Goal: Task Accomplishment & Management: Complete application form

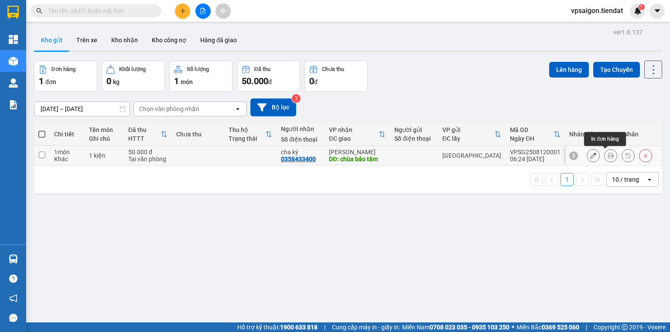
click at [447, 154] on button at bounding box center [611, 155] width 12 height 15
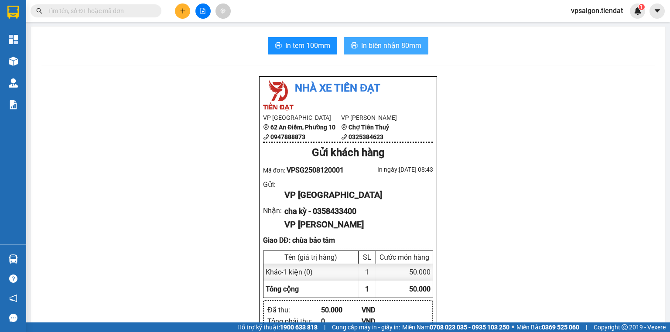
click at [384, 48] on span "In biên nhận 80mm" at bounding box center [391, 45] width 60 height 11
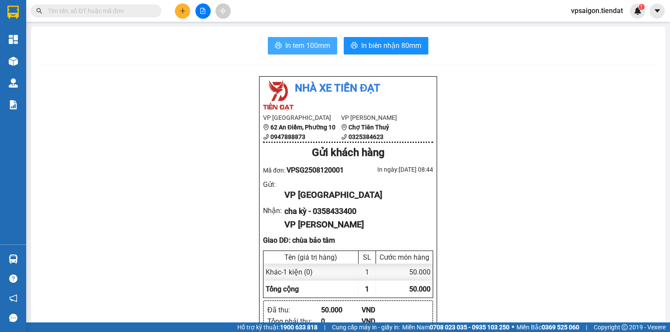
click at [312, 44] on span "In tem 100mm" at bounding box center [307, 45] width 45 height 11
click at [310, 45] on span "In tem 100mm" at bounding box center [307, 45] width 45 height 11
click at [311, 49] on span "In tem 100mm" at bounding box center [307, 45] width 45 height 11
click at [299, 52] on button "In tem 100mm" at bounding box center [302, 45] width 69 height 17
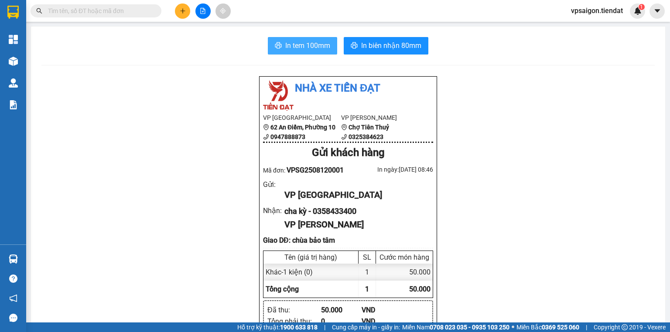
click at [307, 48] on span "In tem 100mm" at bounding box center [307, 45] width 45 height 11
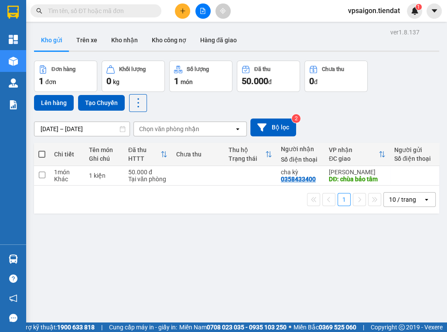
click at [181, 12] on icon "plus" at bounding box center [183, 11] width 6 height 6
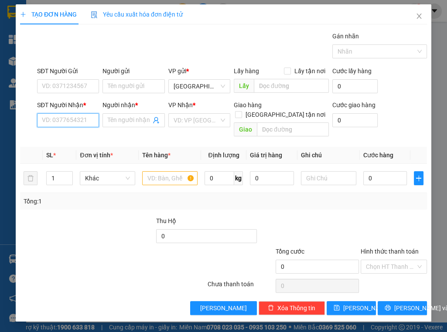
click at [86, 120] on input "SĐT Người Nhận *" at bounding box center [68, 120] width 62 height 14
click at [87, 138] on div "0943549602 - my" at bounding box center [67, 138] width 51 height 10
type input "0943549602"
type input "my"
type input "trường tiểu hoc tiên thủy B"
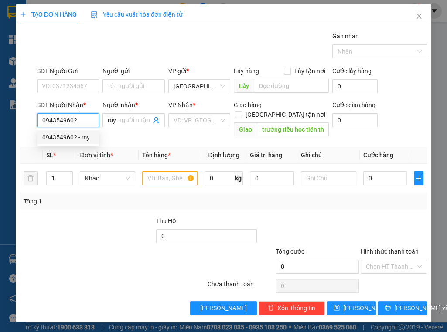
type input "30.000"
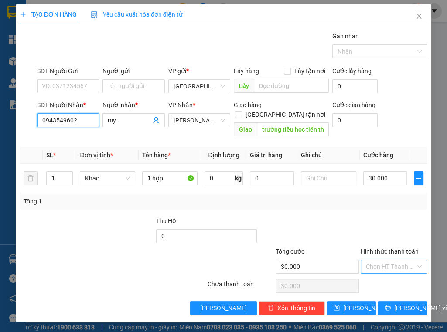
type input "0943549602"
click at [390, 260] on input "Hình thức thanh toán" at bounding box center [391, 266] width 50 height 13
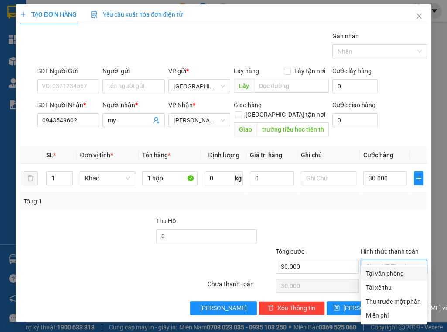
click at [382, 273] on div "Tại văn phòng" at bounding box center [394, 274] width 56 height 10
type input "0"
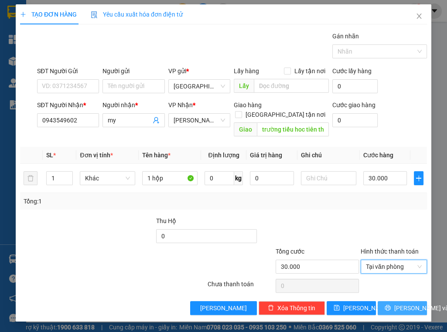
click at [401, 304] on span "[PERSON_NAME] và In" at bounding box center [424, 309] width 61 height 10
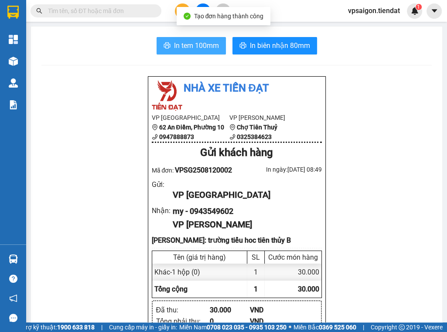
click at [195, 45] on span "In tem 100mm" at bounding box center [196, 45] width 45 height 11
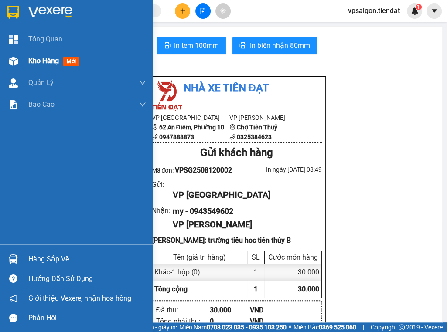
click at [43, 61] on span "Kho hàng" at bounding box center [43, 61] width 31 height 8
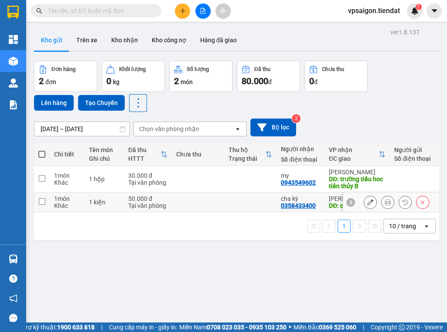
click at [37, 201] on td at bounding box center [42, 203] width 16 height 20
checkbox input "true"
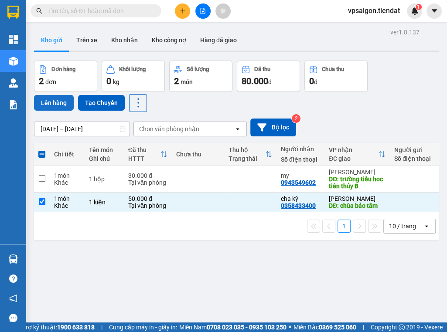
click at [57, 99] on button "Lên hàng" at bounding box center [54, 103] width 40 height 16
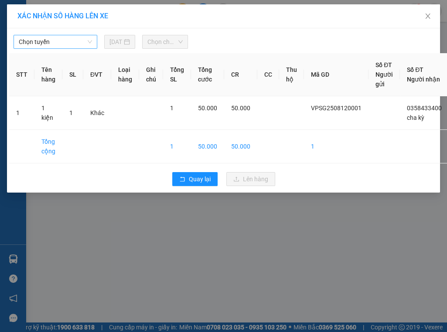
click at [71, 41] on span "Chọn tuyến" at bounding box center [55, 41] width 73 height 13
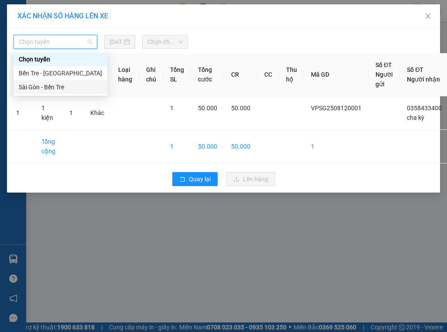
click at [76, 87] on div "Sài Gòn - Bến Tre" at bounding box center [60, 87] width 83 height 10
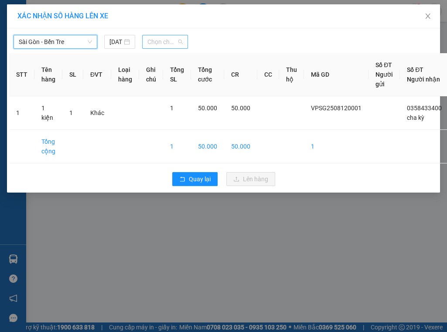
click at [169, 44] on span "Chọn chuyến" at bounding box center [164, 41] width 35 height 13
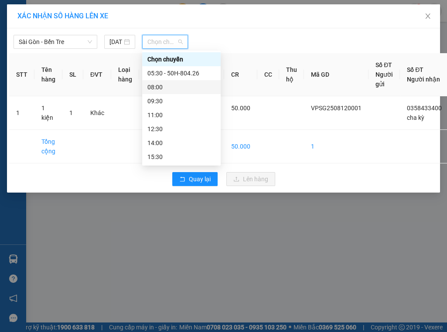
click at [180, 85] on div "08:00" at bounding box center [181, 87] width 68 height 10
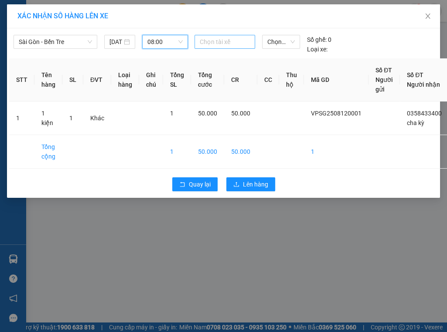
click at [220, 46] on div at bounding box center [225, 42] width 56 height 10
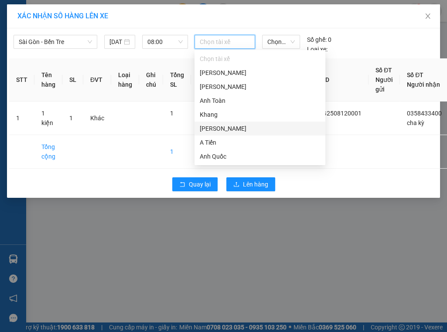
click at [234, 127] on div "[PERSON_NAME]" at bounding box center [260, 129] width 120 height 10
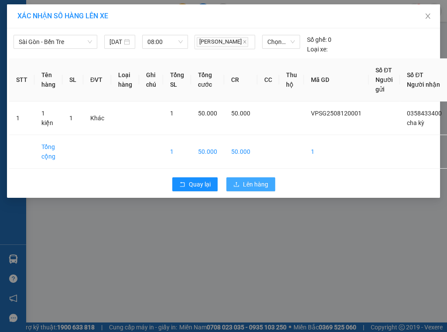
click at [248, 184] on span "Lên hàng" at bounding box center [255, 185] width 25 height 10
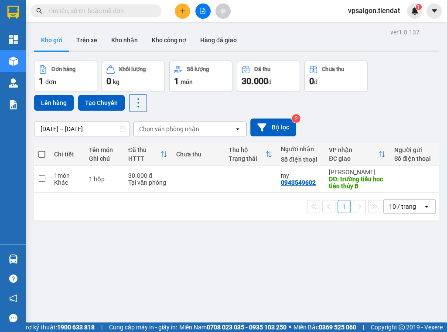
click at [144, 253] on div "ver 1.8.137 Kho gửi Trên xe Kho nhận Kho công nợ Hàng đã giao Đơn hàng 1 đơn Kh…" at bounding box center [237, 192] width 412 height 332
click at [148, 233] on div "ver 1.8.137 Kho gửi Trên xe Kho nhận Kho công nợ Hàng đã giao Đơn hàng 1 đơn Kh…" at bounding box center [237, 192] width 412 height 332
click at [309, 183] on div "0943549602" at bounding box center [298, 182] width 35 height 7
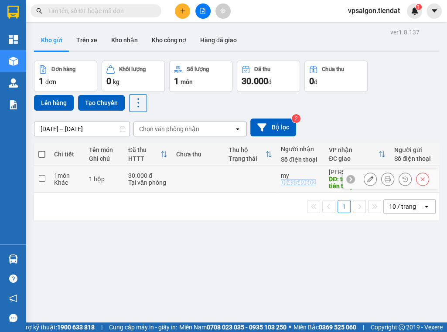
click at [309, 183] on div "0943549602" at bounding box center [298, 182] width 35 height 7
copy div "0943549602"
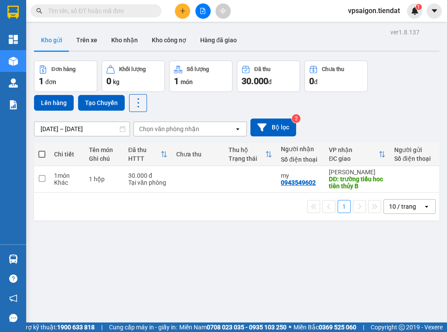
click at [179, 253] on div "ver 1.8.137 Kho gửi Trên xe Kho nhận Kho công nợ Hàng đã giao Đơn hàng 1 đơn Kh…" at bounding box center [237, 192] width 412 height 332
click at [107, 257] on div "ver 1.8.137 Kho gửi Trên xe Kho nhận Kho công nợ Hàng đã giao Đơn hàng 1 đơn Kh…" at bounding box center [237, 192] width 412 height 332
click at [182, 10] on icon "plus" at bounding box center [182, 10] width 0 height 5
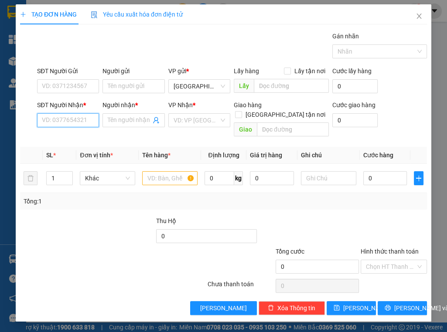
paste input "0939512716"
type input "0939512716"
click at [122, 122] on input "Người nhận *" at bounding box center [129, 121] width 43 height 10
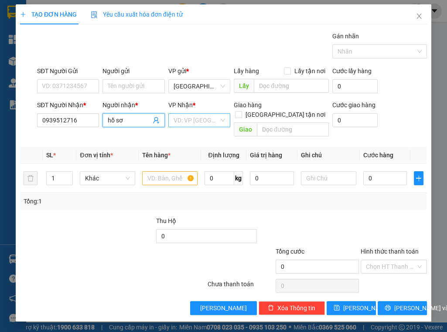
type input "hồ sơ"
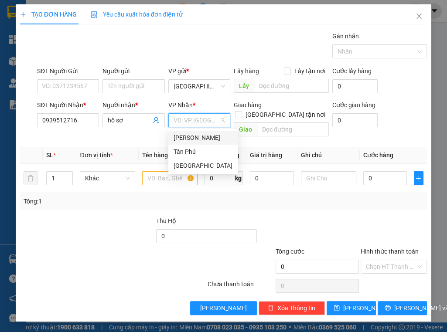
click at [192, 121] on input "search" at bounding box center [196, 120] width 45 height 13
click at [199, 153] on div "Tân Phú" at bounding box center [203, 152] width 59 height 10
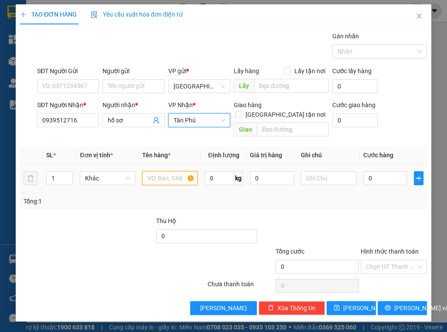
click at [164, 171] on input "text" at bounding box center [169, 178] width 55 height 14
type input "hồ sơ"
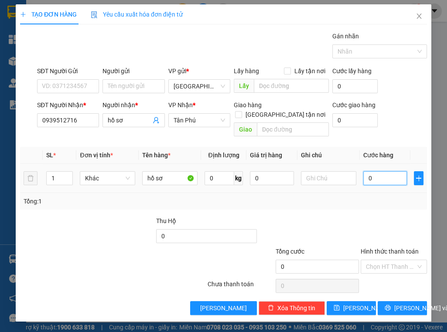
click at [385, 172] on input "0" at bounding box center [385, 178] width 44 height 14
type input "8"
type input "80"
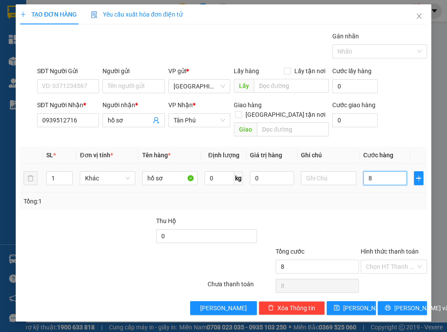
type input "80"
type input "80.000"
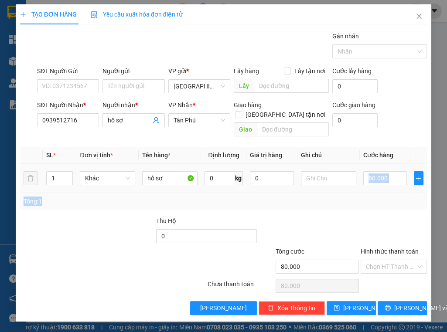
click at [384, 185] on div "SL * Đơn vị tính * Tên hàng * Định lượng Giá trị hàng Ghi chú Cước hàng 1 Khác …" at bounding box center [223, 178] width 407 height 63
click at [408, 304] on span "[PERSON_NAME] và In" at bounding box center [424, 309] width 61 height 10
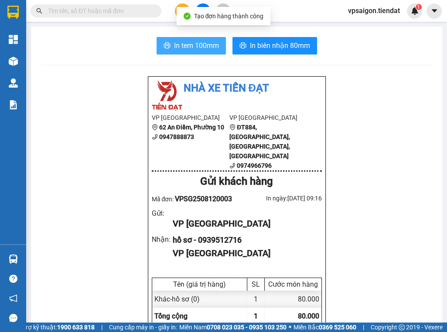
click at [202, 42] on span "In tem 100mm" at bounding box center [196, 45] width 45 height 11
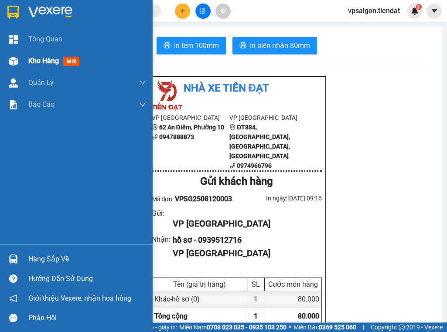
click at [19, 59] on div at bounding box center [13, 61] width 15 height 15
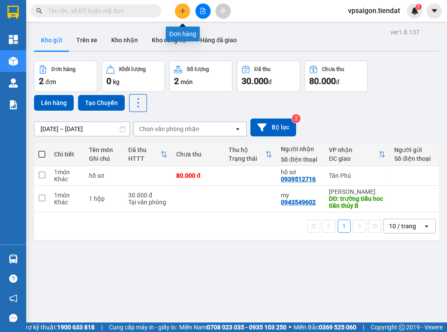
click at [181, 10] on icon "plus" at bounding box center [182, 10] width 5 height 0
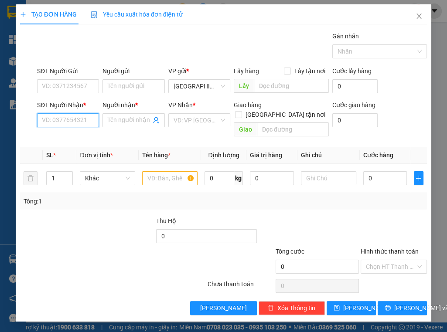
paste input "0916176117"
type input "0916176117"
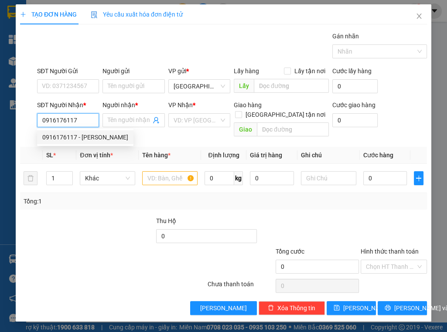
click at [106, 138] on div "0916176117 - [PERSON_NAME]" at bounding box center [85, 138] width 86 height 10
type input "[PERSON_NAME]"
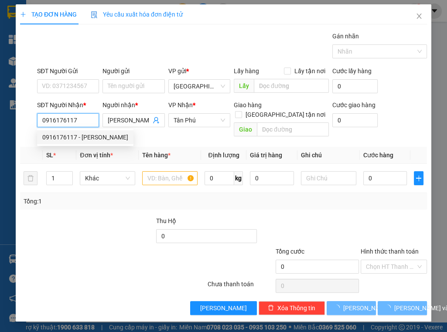
type input "250.000"
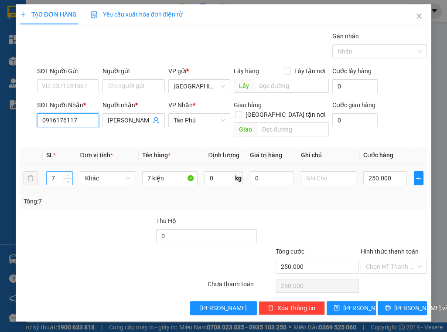
type input "0916176117"
click at [56, 172] on input "7" at bounding box center [60, 178] width 26 height 13
type input "3"
click at [149, 171] on input "7 kiện" at bounding box center [169, 178] width 55 height 14
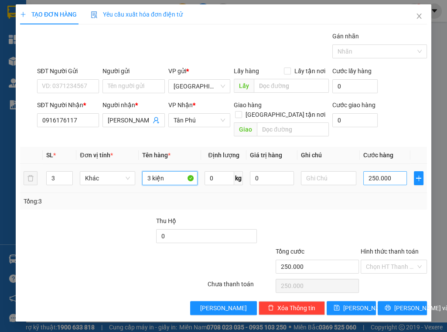
type input "3 kiện"
click at [396, 171] on input "250.000" at bounding box center [385, 178] width 44 height 14
type input "0"
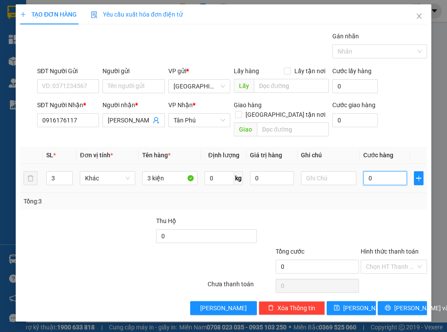
type input "9"
type input "09"
type input "90"
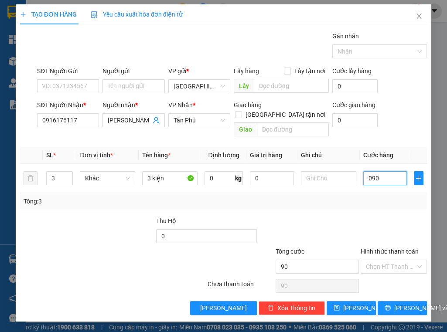
type input "090"
type input "90.000"
click at [387, 202] on div "Transit Pickup Surcharge Ids Transit Deliver Surcharge Ids Transit Deliver Surc…" at bounding box center [223, 173] width 407 height 284
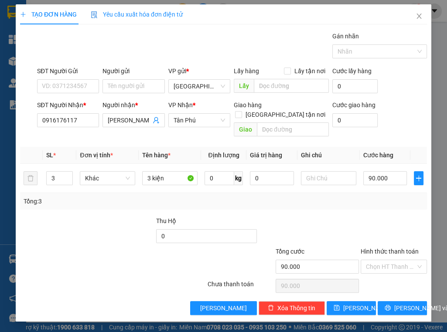
click at [56, 277] on div at bounding box center [113, 285] width 188 height 17
click at [360, 304] on span "[PERSON_NAME]" at bounding box center [366, 309] width 47 height 10
type input "0"
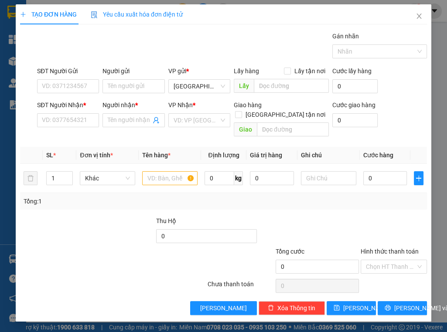
click at [20, 12] on icon "plus" at bounding box center [23, 14] width 6 height 6
click at [420, 17] on icon "close" at bounding box center [419, 16] width 7 height 7
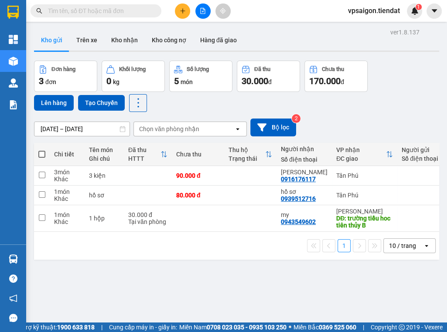
click at [42, 153] on span at bounding box center [41, 154] width 7 height 7
click at [42, 150] on input "checkbox" at bounding box center [42, 150] width 0 height 0
checkbox input "true"
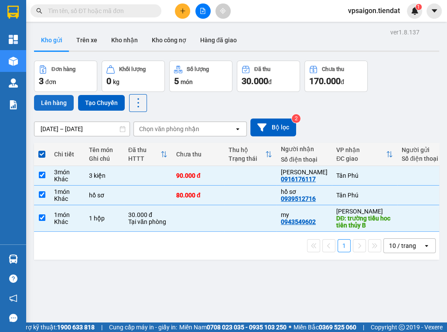
click at [55, 103] on button "Lên hàng" at bounding box center [54, 103] width 40 height 16
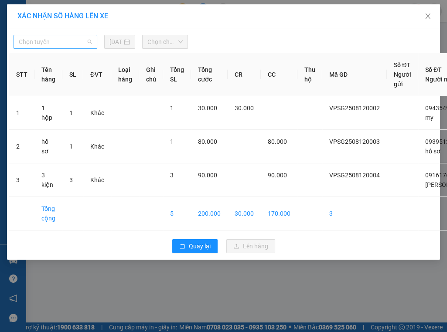
click at [73, 41] on span "Chọn tuyến" at bounding box center [55, 41] width 73 height 13
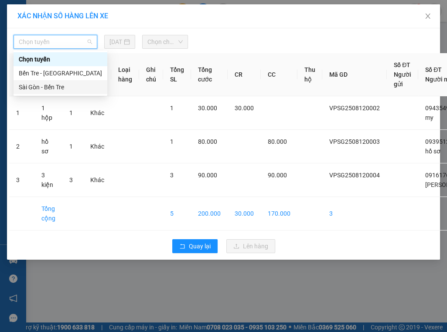
click at [62, 87] on div "Sài Gòn - Bến Tre" at bounding box center [60, 87] width 83 height 10
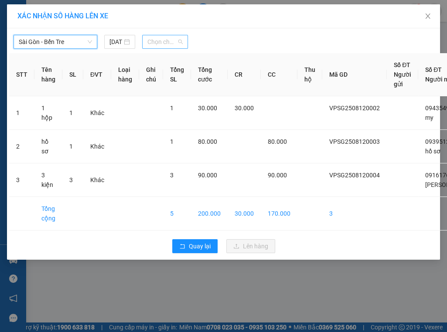
click at [163, 39] on span "Chọn chuyến" at bounding box center [164, 41] width 35 height 13
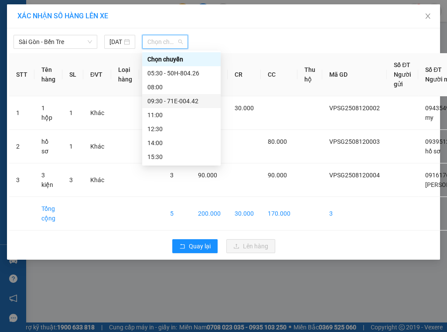
click at [183, 99] on div "09:30 - 71E-004.42" at bounding box center [181, 101] width 68 height 10
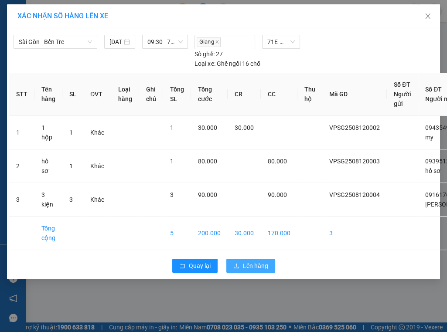
click at [257, 267] on span "Lên hàng" at bounding box center [255, 266] width 25 height 10
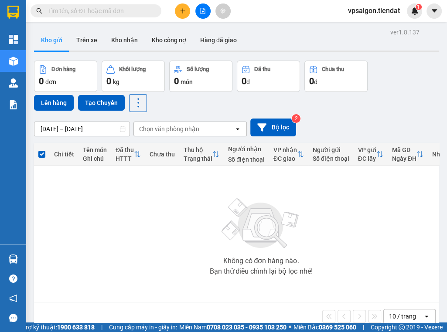
click at [153, 255] on div "Không có đơn hàng nào. Bạn thử điều chỉnh lại bộ lọc nhé!" at bounding box center [260, 234] width 445 height 131
click at [183, 10] on icon "plus" at bounding box center [183, 11] width 6 height 6
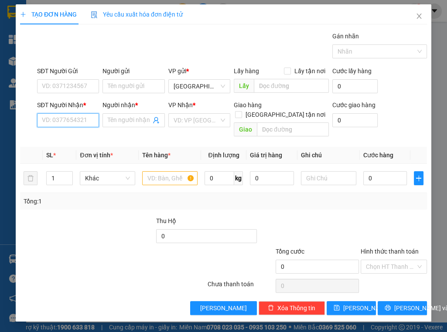
click at [66, 117] on input "SĐT Người Nhận *" at bounding box center [68, 120] width 62 height 14
click at [73, 85] on input "SĐT Người Gửi" at bounding box center [68, 86] width 62 height 14
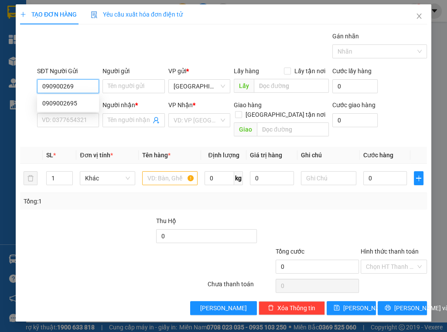
type input "0909002695"
click at [68, 103] on div "0909002695" at bounding box center [67, 104] width 51 height 10
type input "0777960006"
type input "[PERSON_NAME]"
type input "tiên long"
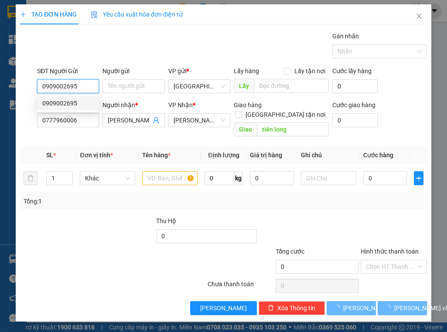
type input "50.000"
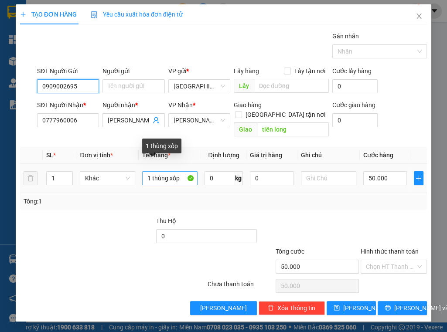
type input "0909002695"
click at [181, 171] on input "1 thùng xốp" at bounding box center [169, 178] width 55 height 14
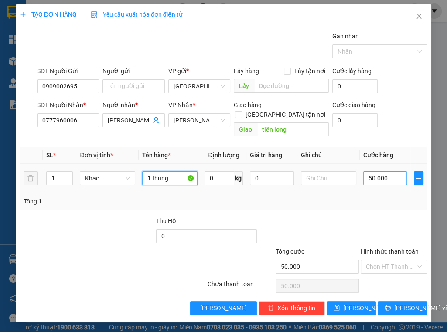
type input "1 thùng"
click at [393, 171] on input "50.000" at bounding box center [385, 178] width 44 height 14
type input "0"
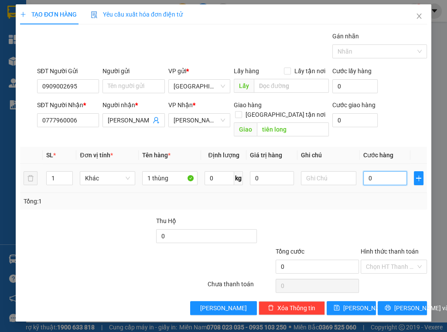
type input "4"
type input "04"
type input "40"
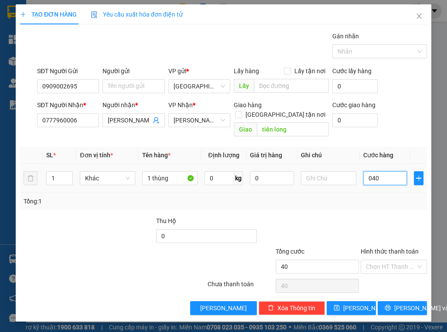
type input "040"
type input "40.000"
click at [394, 198] on div "Tổng: 1" at bounding box center [223, 201] width 407 height 17
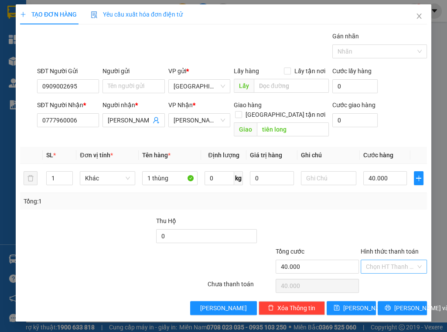
click at [393, 260] on input "Hình thức thanh toán" at bounding box center [391, 266] width 50 height 13
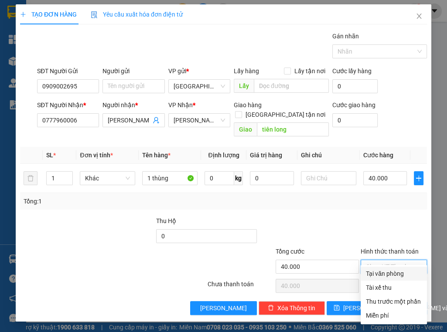
click at [392, 271] on div "Tại văn phòng" at bounding box center [394, 274] width 56 height 10
type input "0"
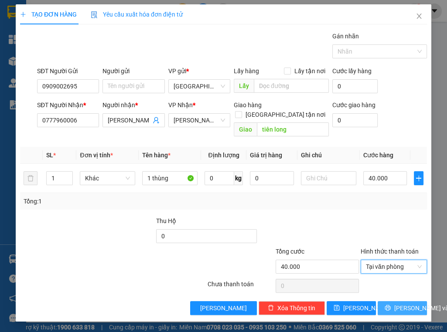
click at [398, 304] on span "[PERSON_NAME] và In" at bounding box center [424, 309] width 61 height 10
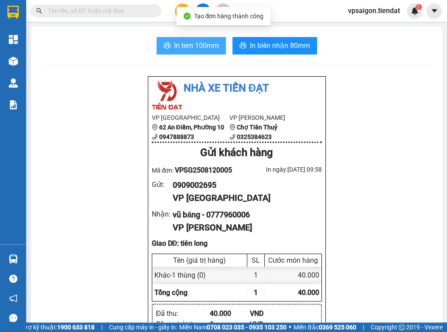
click at [199, 42] on span "In tem 100mm" at bounding box center [196, 45] width 45 height 11
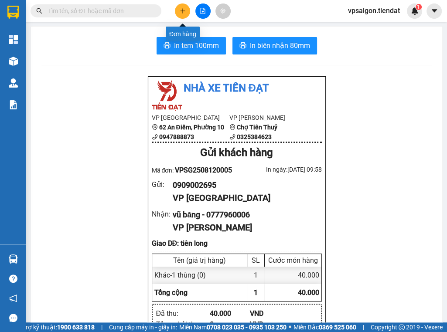
click at [181, 10] on icon "plus" at bounding box center [183, 11] width 6 height 6
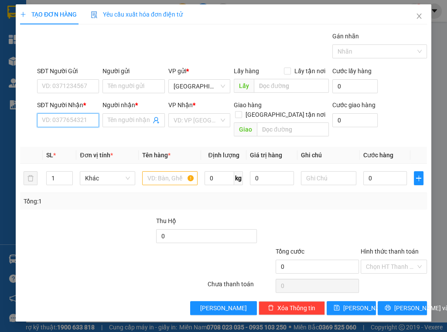
click at [72, 119] on input "SĐT Người Nhận *" at bounding box center [68, 120] width 62 height 14
type input "093943876"
click at [126, 118] on input "Người nhận *" at bounding box center [129, 121] width 43 height 10
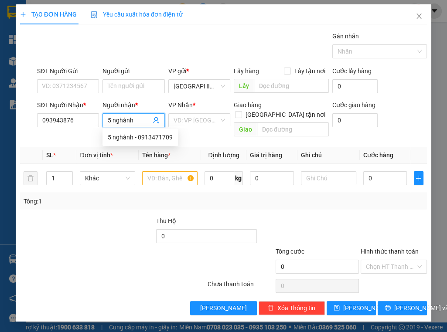
type input "5 nghành"
click at [91, 223] on div at bounding box center [121, 231] width 68 height 31
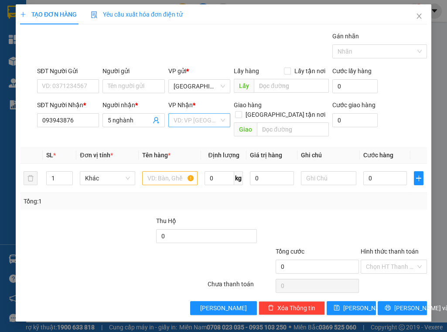
click at [185, 122] on input "search" at bounding box center [196, 120] width 45 height 13
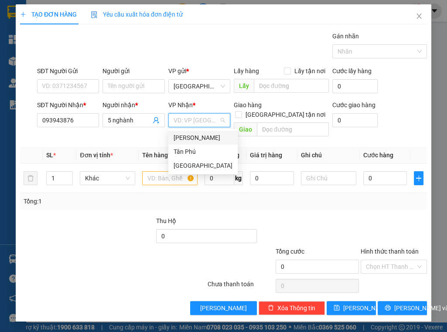
click at [194, 138] on div "[PERSON_NAME]" at bounding box center [203, 138] width 59 height 10
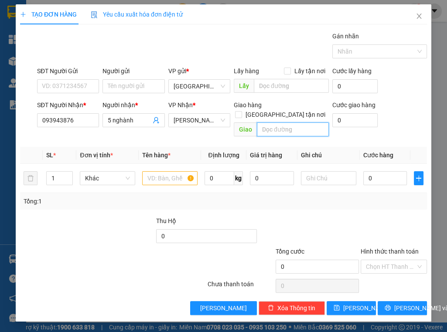
click at [268, 123] on input "text" at bounding box center [293, 130] width 72 height 14
type input "phú túc"
click at [297, 216] on div at bounding box center [309, 231] width 102 height 31
click at [56, 172] on input "1" at bounding box center [60, 178] width 26 height 13
type input "17"
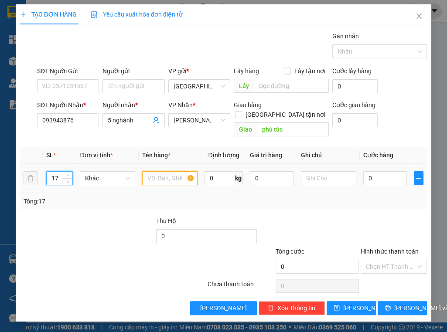
click at [156, 171] on input "text" at bounding box center [169, 178] width 55 height 14
type input "17 thùng"
click at [379, 171] on input "0" at bounding box center [385, 178] width 44 height 14
type input "4"
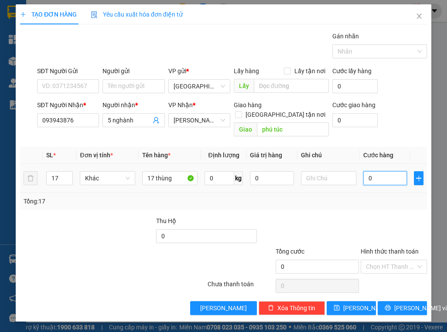
type input "4"
type input "42"
type input "425"
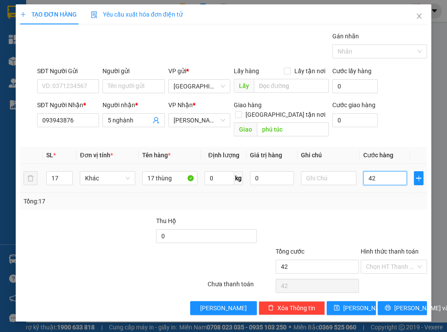
type input "425"
type input "425.000"
click at [385, 197] on div "Tổng: 17" at bounding box center [224, 202] width 400 height 10
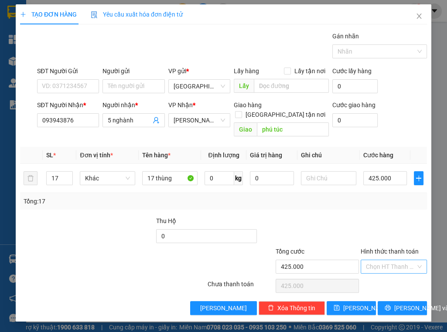
click at [391, 260] on input "Hình thức thanh toán" at bounding box center [391, 266] width 50 height 13
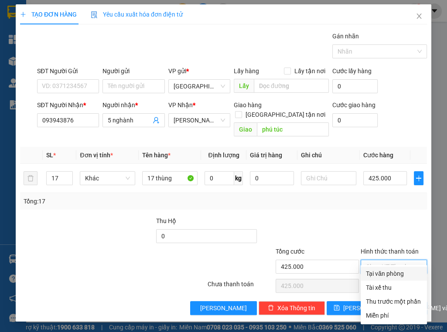
click at [390, 275] on div "Tại văn phòng" at bounding box center [394, 274] width 56 height 10
type input "0"
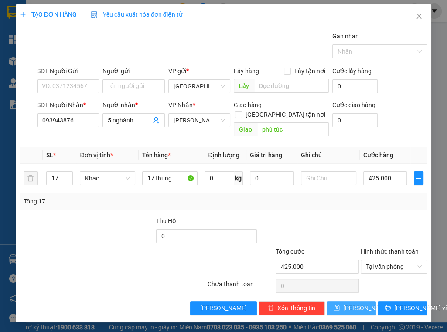
click at [352, 304] on span "[PERSON_NAME]" at bounding box center [366, 309] width 47 height 10
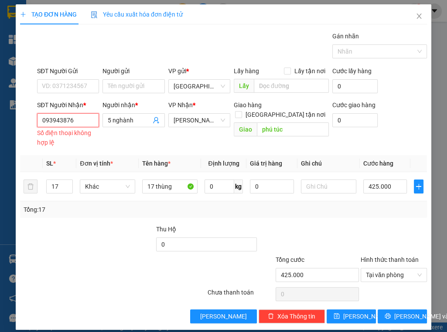
click at [87, 121] on input "093943876" at bounding box center [68, 120] width 62 height 14
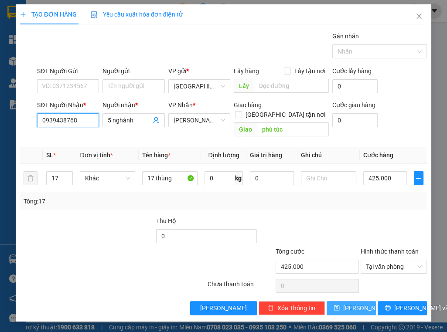
type input "0939438768"
click at [340, 305] on icon "save" at bounding box center [337, 308] width 6 height 6
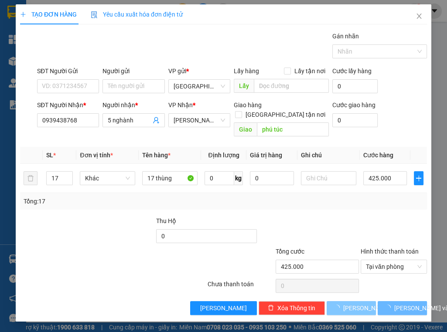
type input "1"
type input "0"
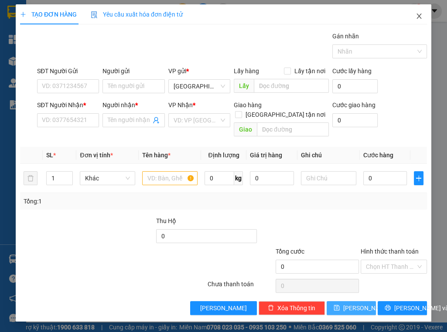
click at [419, 17] on icon "close" at bounding box center [419, 16] width 5 height 5
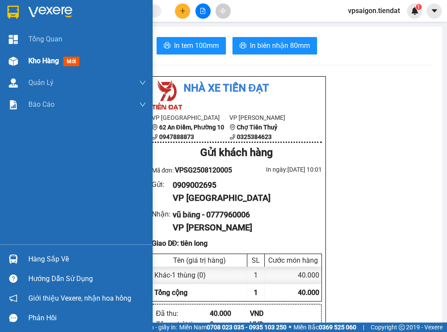
click at [31, 58] on span "Kho hàng" at bounding box center [43, 61] width 31 height 8
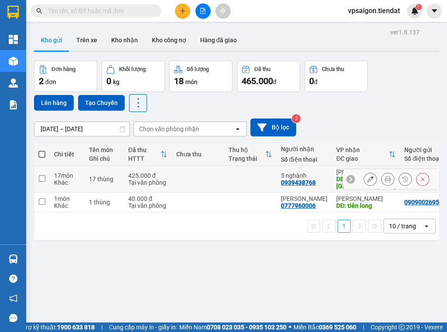
click at [298, 179] on div "0939438768" at bounding box center [298, 182] width 35 height 7
copy div "0939438768"
click at [167, 263] on div "ver 1.8.137 Kho gửi Trên xe Kho nhận Kho công nợ Hàng đã giao Đơn hàng 2 đơn Kh…" at bounding box center [237, 192] width 412 height 332
click at [288, 179] on div "0939438768" at bounding box center [298, 182] width 35 height 7
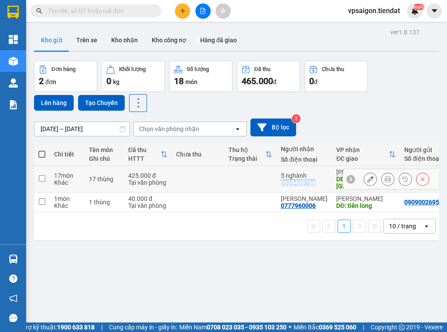
click at [288, 179] on div "0939438768" at bounding box center [298, 182] width 35 height 7
copy div "0939438768"
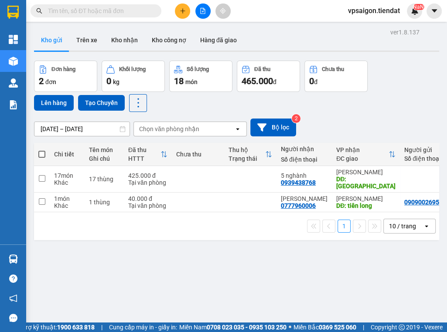
click at [199, 287] on div "ver 1.8.137 Kho gửi Trên xe Kho nhận Kho công nợ Hàng đã giao Đơn hàng 2 đơn Kh…" at bounding box center [237, 192] width 412 height 332
click at [306, 202] on div "0777960006" at bounding box center [298, 205] width 35 height 7
copy div "0777960006"
click at [183, 10] on icon "plus" at bounding box center [183, 11] width 6 height 6
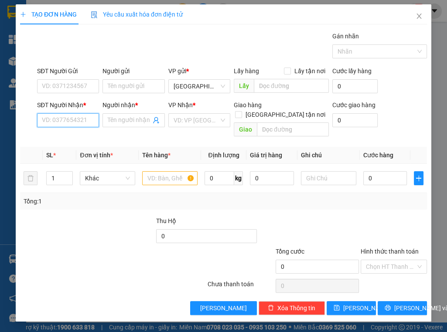
click at [79, 120] on input "SĐT Người Nhận *" at bounding box center [68, 120] width 62 height 14
type input "0365347946"
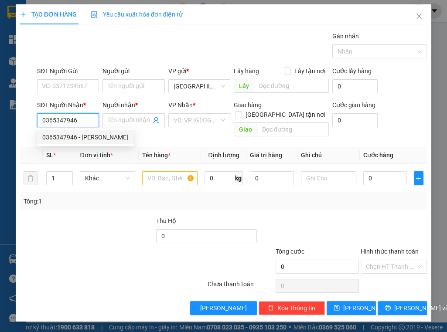
click at [99, 137] on div "0365347946 - [PERSON_NAME]" at bounding box center [85, 138] width 86 height 10
type input "[PERSON_NAME]"
type input "An Hiếp"
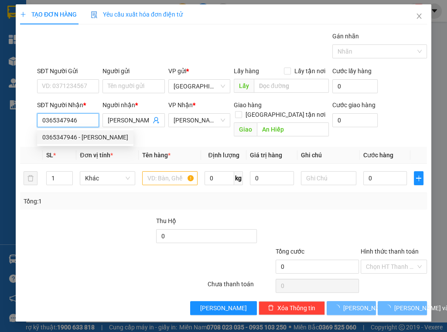
type input "40.000"
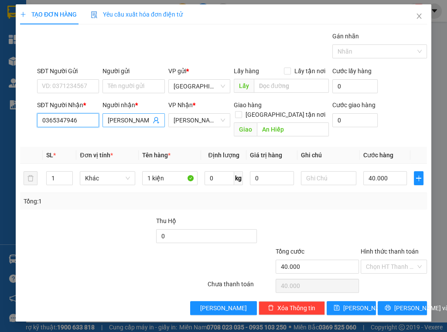
type input "0365347946"
click at [137, 121] on input "[PERSON_NAME]" at bounding box center [129, 121] width 43 height 10
type input "[PERSON_NAME]"
click at [103, 216] on div at bounding box center [121, 231] width 68 height 31
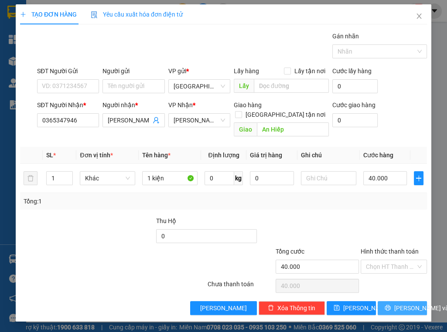
click at [391, 301] on button "[PERSON_NAME] và In" at bounding box center [402, 308] width 49 height 14
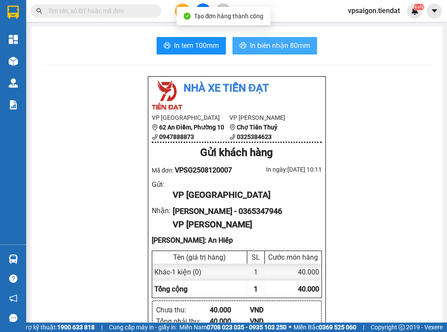
click at [274, 42] on span "In biên nhận 80mm" at bounding box center [280, 45] width 60 height 11
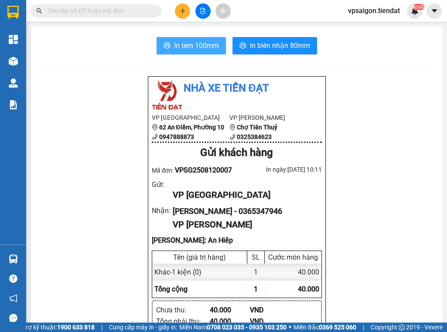
click at [196, 47] on span "In tem 100mm" at bounding box center [196, 45] width 45 height 11
click at [196, 45] on span "In tem 100mm" at bounding box center [196, 45] width 45 height 11
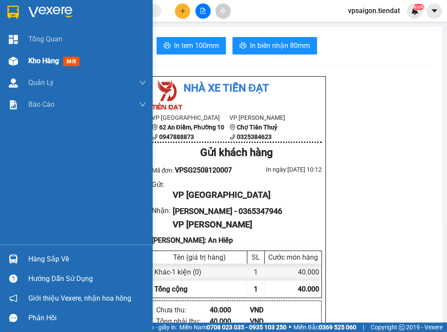
click at [32, 59] on span "Kho hàng" at bounding box center [43, 61] width 31 height 8
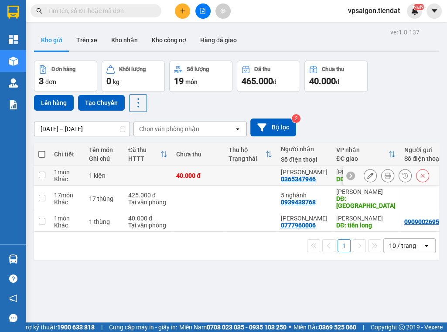
click at [293, 181] on div "0365347946" at bounding box center [298, 179] width 35 height 7
copy div "0365347946"
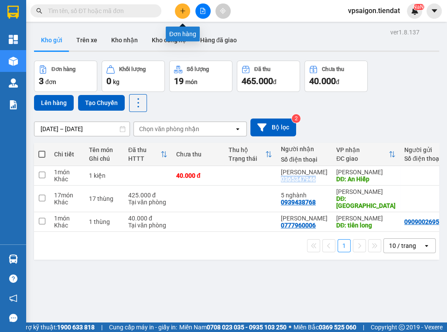
click at [183, 9] on icon "plus" at bounding box center [182, 10] width 0 height 5
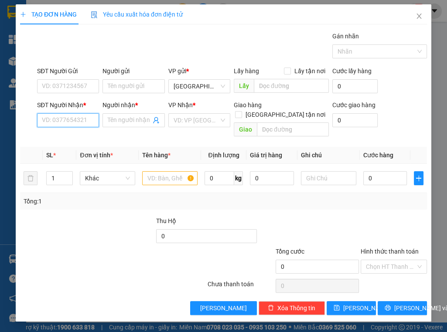
paste input "09387164651"
type input "0938716465"
click at [89, 139] on div "0938716465 - thủy" at bounding box center [67, 138] width 51 height 10
type input "thủy"
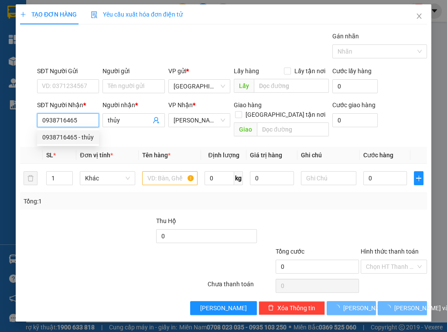
type input "40.000"
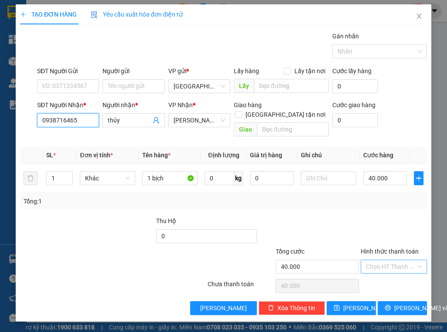
type input "0938716465"
click at [383, 260] on input "Hình thức thanh toán" at bounding box center [391, 266] width 50 height 13
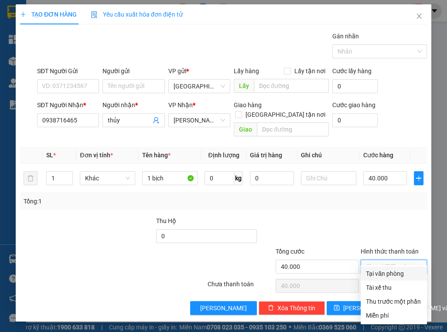
click at [389, 270] on div "Tại văn phòng" at bounding box center [394, 274] width 56 height 10
type input "0"
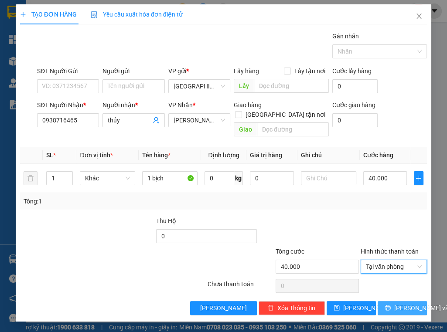
click at [400, 304] on span "[PERSON_NAME] và In" at bounding box center [424, 309] width 61 height 10
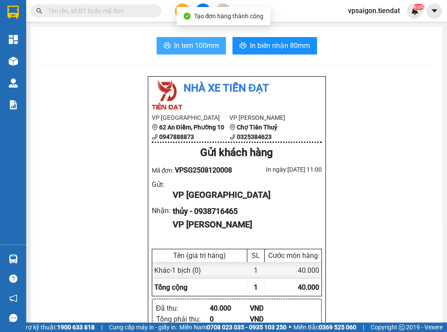
click at [196, 48] on span "In tem 100mm" at bounding box center [196, 45] width 45 height 11
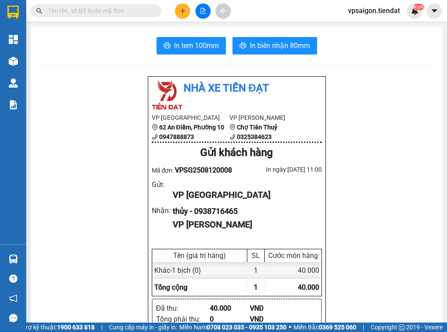
click at [117, 136] on div "Nhà xe Tiến Đạt VP [GEOGRAPHIC_DATA] 62 An Điềm, Phường 10 0947888873 VP Tiên T…" at bounding box center [236, 338] width 390 height 524
click at [182, 10] on icon "plus" at bounding box center [182, 10] width 0 height 5
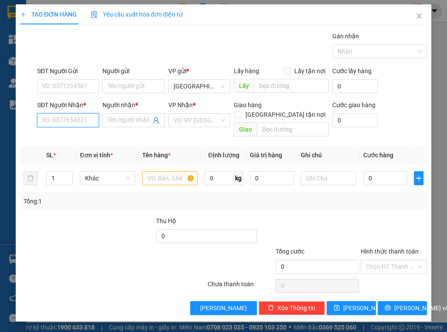
paste input "0387611331"
type input "0387611331"
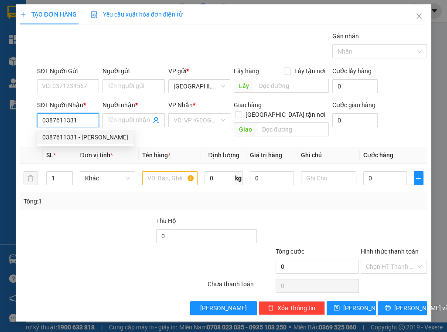
click at [96, 140] on div "0387611331 - [PERSON_NAME]" at bounding box center [85, 138] width 86 height 10
type input "[PERSON_NAME]"
type input "ngã 4 lộ ngang"
type input "50.000"
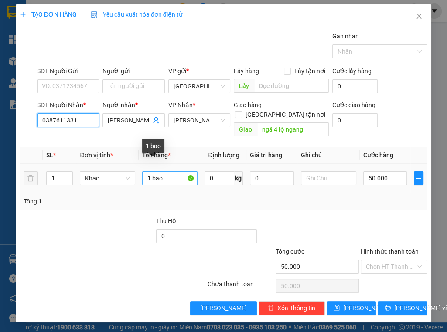
type input "0387611331"
click at [164, 171] on input "1 bao" at bounding box center [169, 178] width 55 height 14
type input "1 bịch"
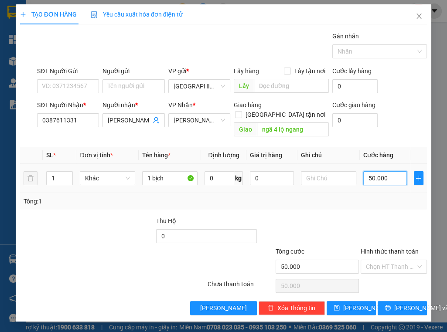
click at [393, 171] on input "50.000" at bounding box center [385, 178] width 44 height 14
type input "0"
type input "8"
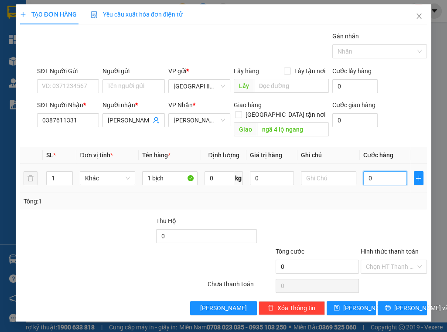
type input "8"
type input "08"
type input "80"
type input "080"
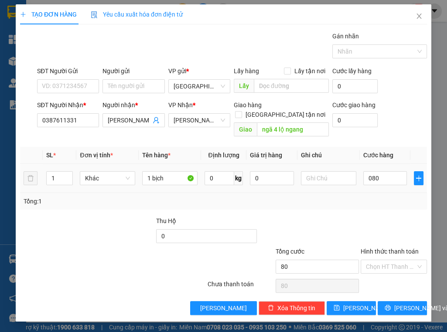
type input "80.000"
click at [394, 193] on div "Tổng: 1" at bounding box center [223, 201] width 407 height 17
click at [407, 304] on span "[PERSON_NAME] và In" at bounding box center [424, 309] width 61 height 10
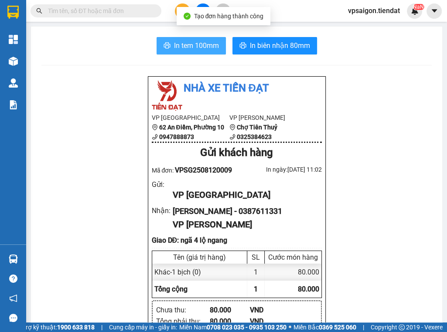
click at [182, 43] on span "In tem 100mm" at bounding box center [196, 45] width 45 height 11
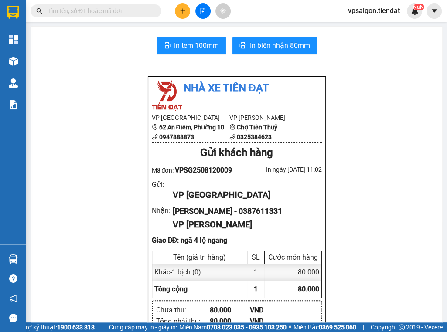
click at [180, 8] on button at bounding box center [182, 10] width 15 height 15
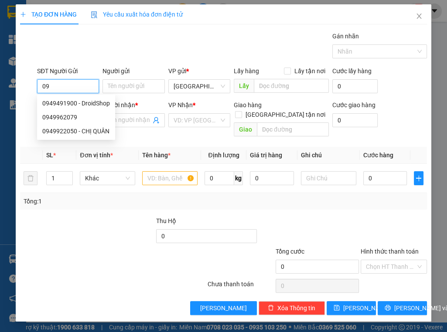
type input "0"
click at [151, 52] on div "Gán nhãn Nhãn" at bounding box center [231, 46] width 393 height 31
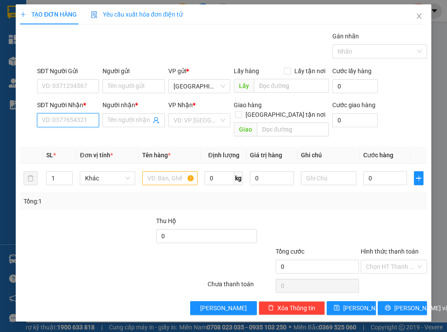
click at [80, 121] on input "SĐT Người Nhận *" at bounding box center [68, 120] width 62 height 14
click at [93, 137] on div "0949922050 - CHỊ QUÂN" at bounding box center [75, 138] width 67 height 10
type input "0949922050"
type input "CHỊ QUÂN"
type input "vila coco"
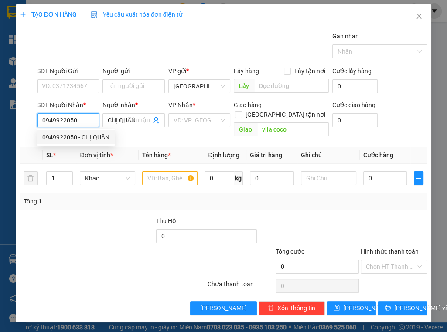
type input "40.000"
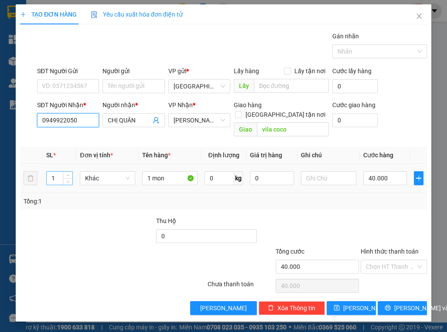
type input "0949922050"
click at [56, 172] on input "1" at bounding box center [60, 178] width 26 height 13
type input "5"
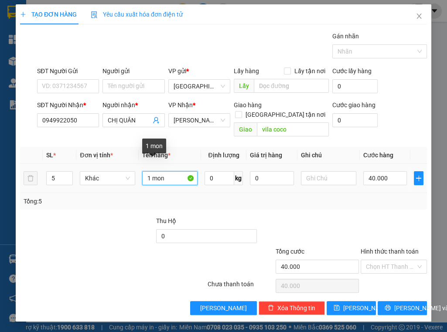
click at [173, 171] on input "1 mon" at bounding box center [169, 178] width 55 height 14
type input "1"
type input "5 bao"
click at [387, 171] on input "40.000" at bounding box center [385, 178] width 44 height 14
type input "0"
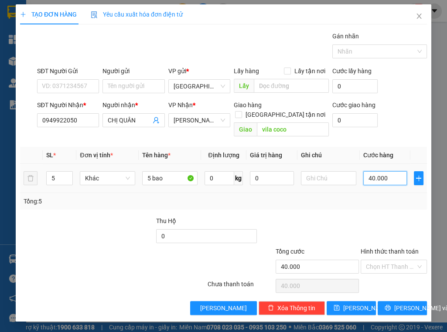
type input "0"
type input "1"
type input "01"
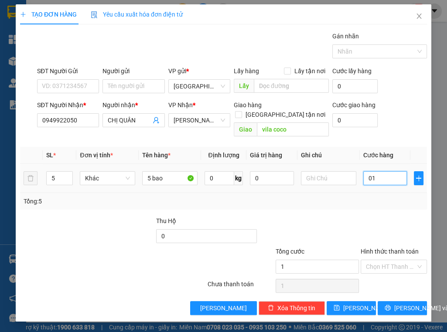
type input "15"
type input "015"
type input "150"
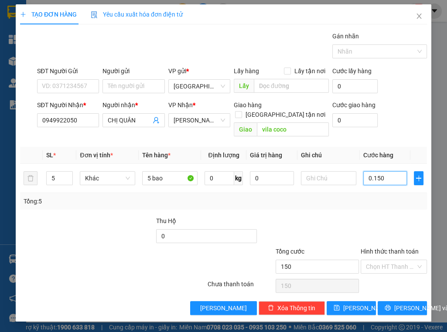
type input "0.150"
type input "150.000"
click at [383, 197] on div "Tổng: 5" at bounding box center [224, 202] width 400 height 10
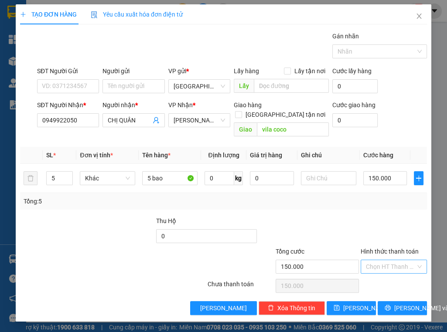
click at [376, 260] on input "Hình thức thanh toán" at bounding box center [391, 266] width 50 height 13
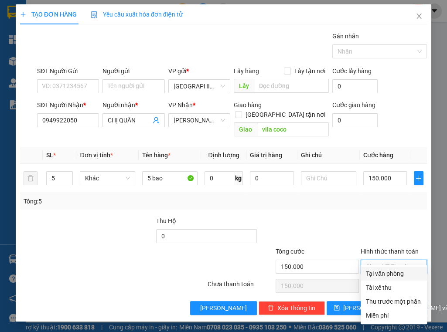
click at [381, 275] on div "Tại văn phòng" at bounding box center [394, 274] width 56 height 10
type input "0"
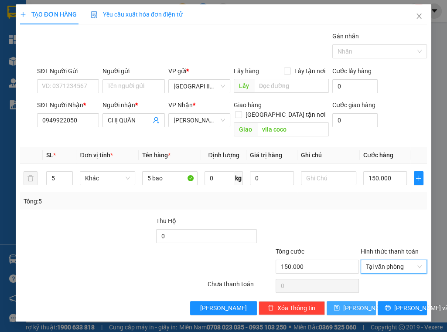
click at [359, 304] on span "[PERSON_NAME]" at bounding box center [366, 309] width 47 height 10
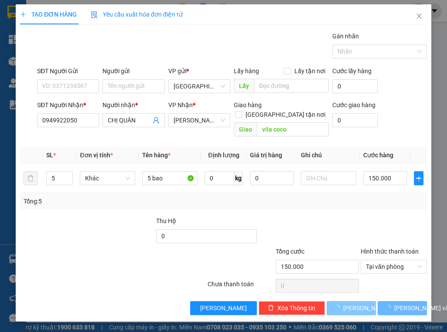
type input "0"
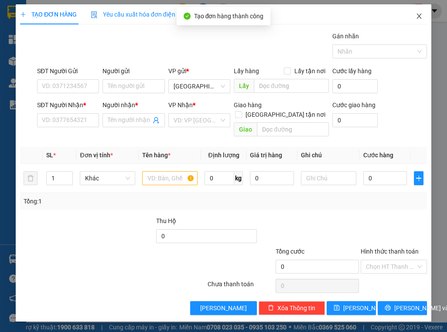
click at [421, 17] on icon "close" at bounding box center [419, 16] width 7 height 7
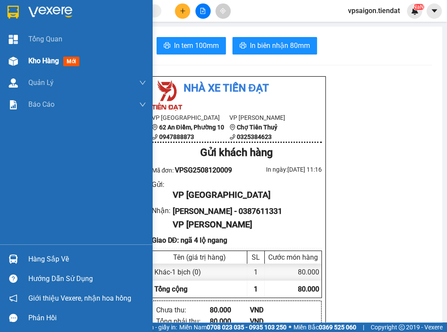
click at [37, 61] on span "Kho hàng" at bounding box center [43, 61] width 31 height 8
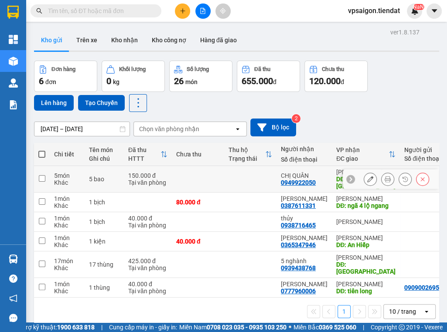
click at [42, 175] on input "checkbox" at bounding box center [42, 178] width 7 height 7
checkbox input "true"
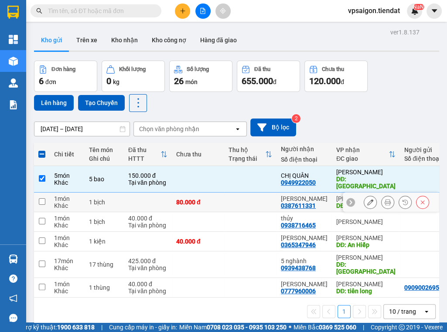
click at [40, 198] on input "checkbox" at bounding box center [42, 201] width 7 height 7
checkbox input "true"
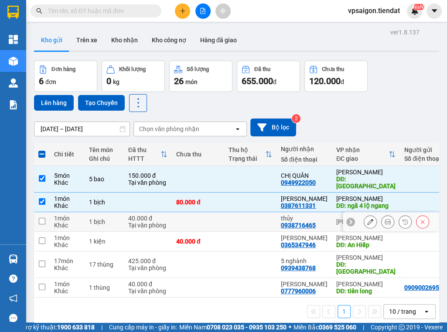
click at [40, 218] on input "checkbox" at bounding box center [42, 221] width 7 height 7
checkbox input "true"
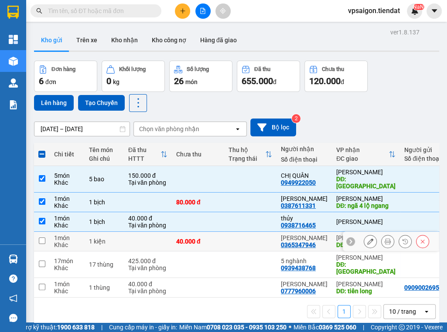
click at [45, 234] on td at bounding box center [42, 242] width 16 height 20
checkbox input "true"
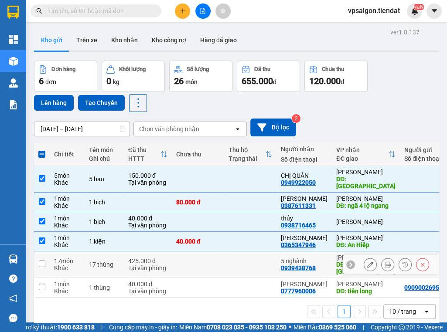
click at [43, 261] on input "checkbox" at bounding box center [42, 264] width 7 height 7
checkbox input "true"
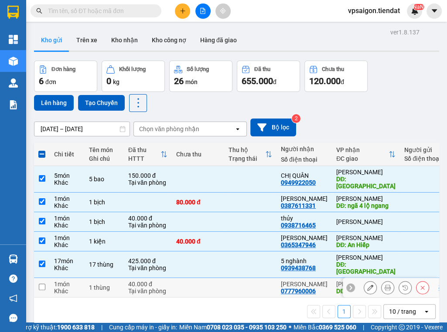
click at [40, 278] on td at bounding box center [42, 288] width 16 height 20
checkbox input "true"
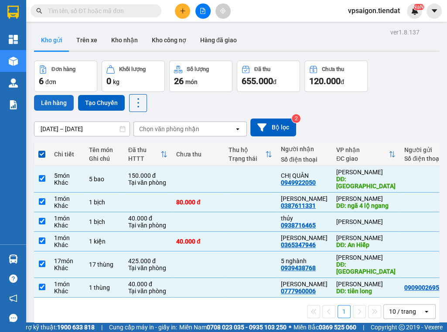
click at [55, 103] on button "Lên hàng" at bounding box center [54, 103] width 40 height 16
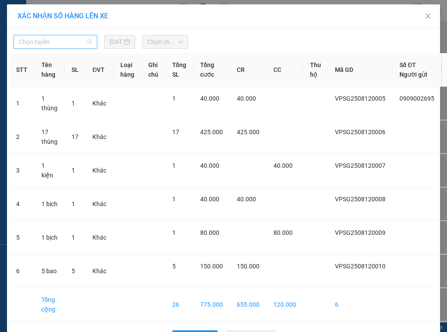
click at [60, 43] on span "Chọn tuyến" at bounding box center [55, 41] width 73 height 13
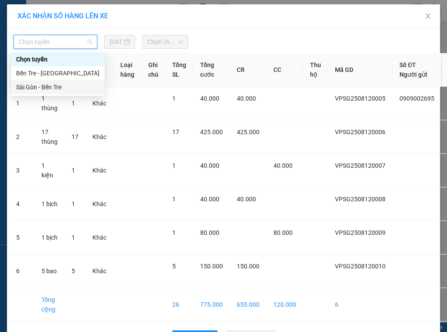
click at [55, 84] on div "Sài Gòn - Bến Tre" at bounding box center [57, 87] width 83 height 10
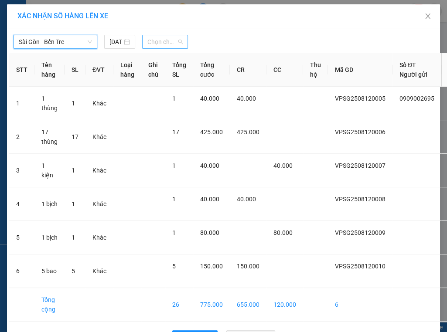
click at [162, 38] on span "Chọn chuyến" at bounding box center [164, 41] width 35 height 13
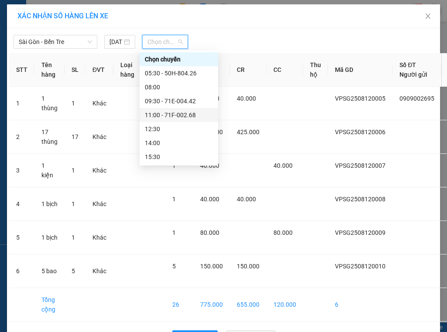
click at [188, 113] on div "11:00 - 71F-002.68" at bounding box center [179, 115] width 68 height 10
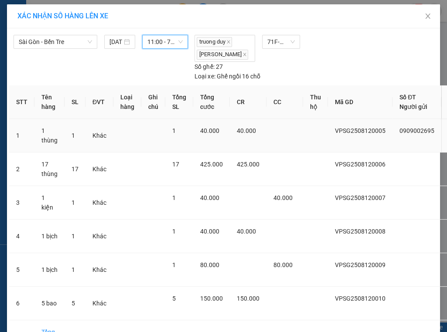
scroll to position [75, 0]
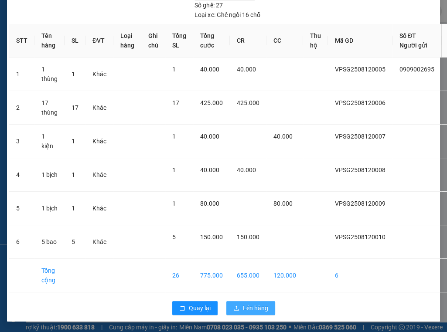
click at [245, 304] on span "Lên hàng" at bounding box center [255, 309] width 25 height 10
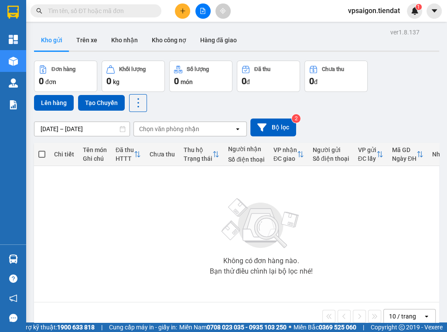
click at [140, 246] on div "Không có đơn hàng nào. Bạn thử điều chỉnh lại bộ lọc nhé!" at bounding box center [260, 234] width 445 height 131
click at [183, 10] on icon "plus" at bounding box center [183, 11] width 6 height 6
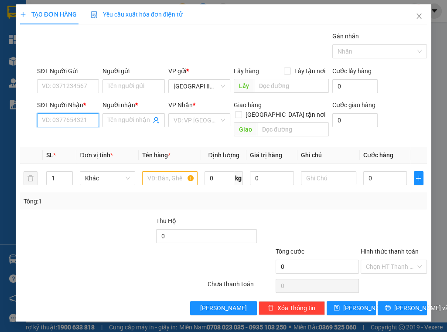
click at [82, 120] on input "SĐT Người Nhận *" at bounding box center [68, 120] width 62 height 14
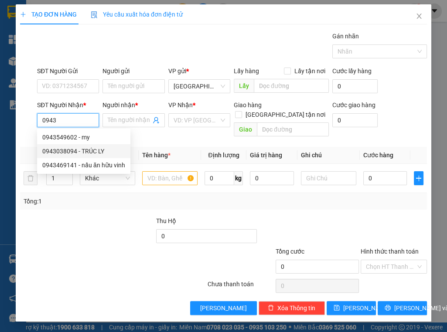
click at [98, 150] on div "0943038094 - TRÚC LY" at bounding box center [83, 152] width 83 height 10
type input "0943038094"
type input "TRÚC LY"
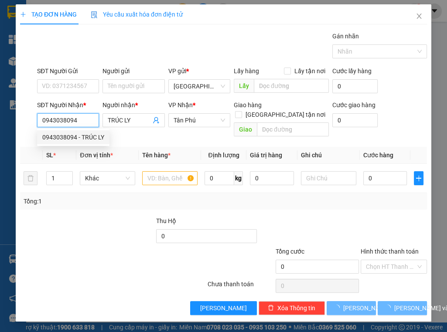
type input "150.000"
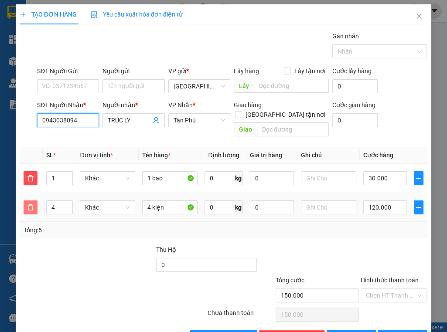
type input "0943038094"
click at [25, 204] on span "delete" at bounding box center [30, 207] width 13 height 7
type input "30.000"
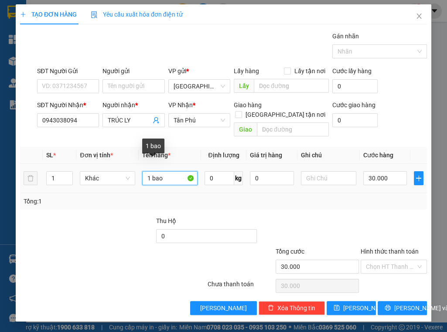
click at [169, 171] on input "1 bao" at bounding box center [169, 178] width 55 height 14
type input "1 xe lăng"
click at [388, 171] on input "30.000" at bounding box center [385, 178] width 44 height 14
type input "0"
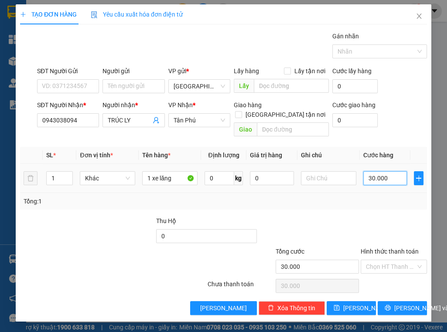
type input "0"
type input "5"
type input "05"
type input "50"
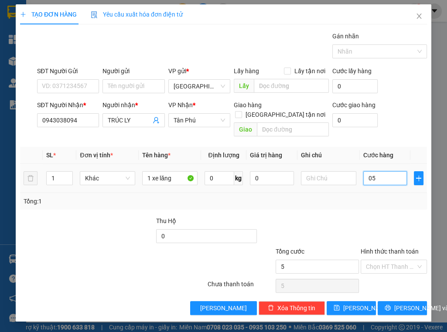
type input "50"
type input "050"
type input "50.000"
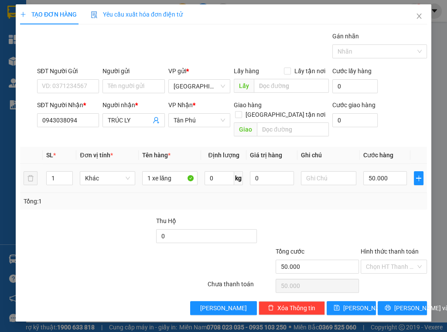
click at [388, 181] on td "50.000" at bounding box center [385, 178] width 51 height 29
click at [364, 52] on div at bounding box center [376, 51] width 82 height 10
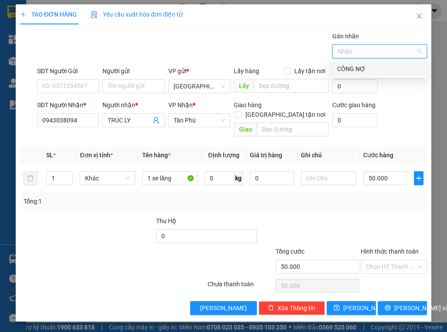
click at [358, 70] on div "CÔNG NỢ" at bounding box center [379, 69] width 85 height 10
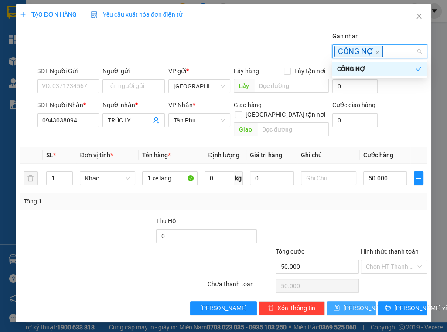
click at [362, 301] on button "[PERSON_NAME]" at bounding box center [351, 308] width 49 height 14
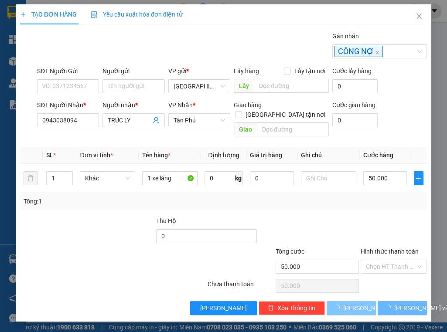
type input "0"
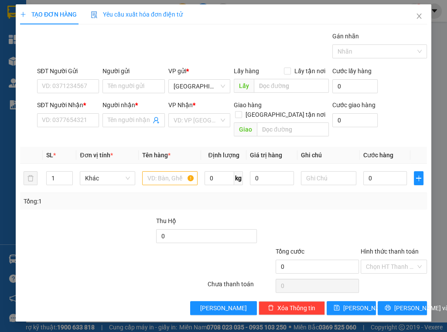
click at [112, 216] on div at bounding box center [121, 231] width 68 height 31
click at [420, 17] on icon "close" at bounding box center [419, 16] width 5 height 5
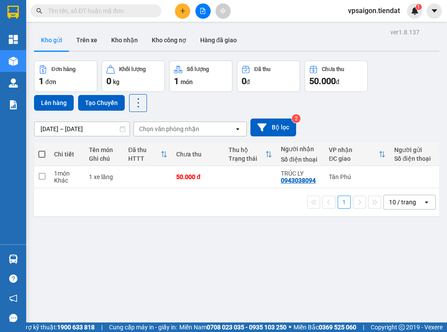
click at [142, 257] on div "ver 1.8.137 Kho gửi Trên xe Kho nhận Kho công nợ Hàng đã giao Đơn hàng 1 đơn Kh…" at bounding box center [237, 192] width 412 height 332
click at [148, 11] on input "text" at bounding box center [99, 11] width 103 height 10
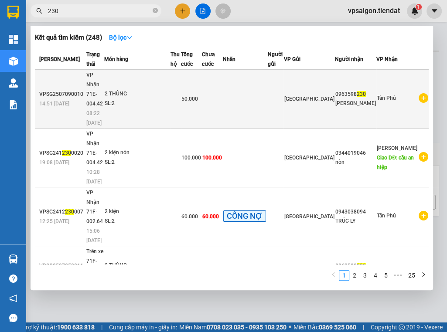
type input "230"
click at [268, 82] on td at bounding box center [245, 99] width 45 height 59
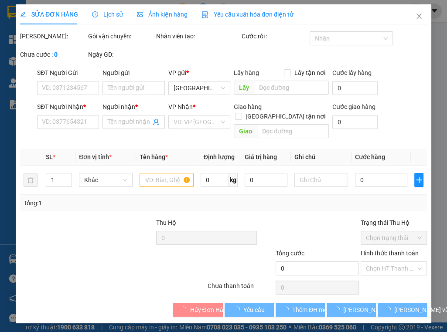
type input "0963598230"
type input "Hoài Phong"
type input "50.000"
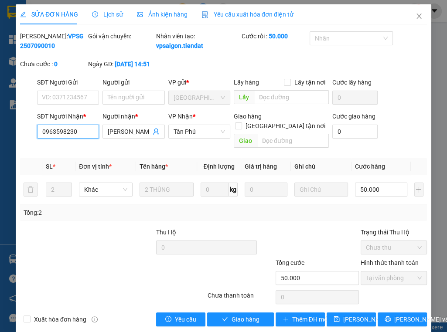
drag, startPoint x: 75, startPoint y: 140, endPoint x: 28, endPoint y: 142, distance: 46.7
click at [28, 142] on div "SĐT Người Nhận * 0963598230 0963598230 Người nhận * Hoài Phong VP Nhận * Tân Ph…" at bounding box center [223, 132] width 409 height 40
click at [103, 234] on div at bounding box center [121, 243] width 68 height 31
click at [417, 15] on icon "close" at bounding box center [419, 16] width 5 height 5
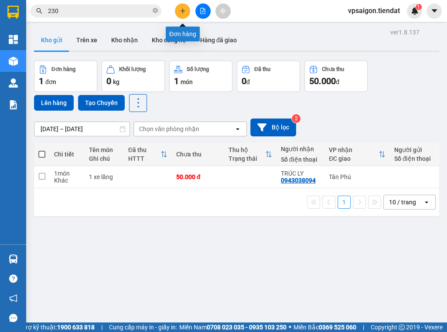
click at [182, 9] on icon "plus" at bounding box center [182, 10] width 0 height 5
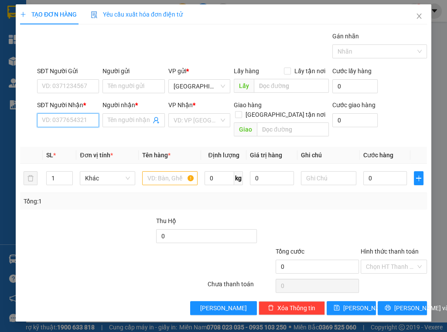
paste input "0906635947"
type input "0906635947"
click at [124, 122] on input "Người nhận *" at bounding box center [129, 121] width 43 height 10
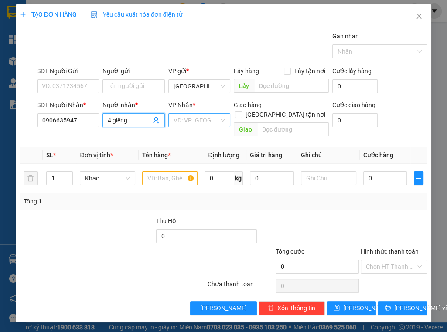
type input "4 giếng"
click at [186, 123] on input "search" at bounding box center [196, 120] width 45 height 13
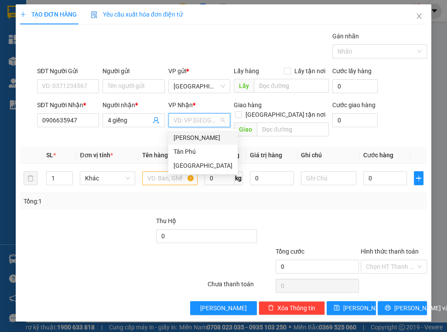
click at [191, 138] on div "[PERSON_NAME]" at bounding box center [203, 138] width 59 height 10
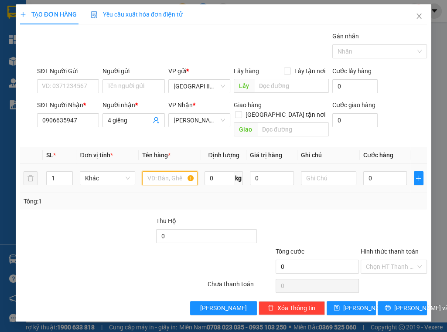
click at [173, 172] on input "text" at bounding box center [169, 178] width 55 height 14
type input "1 thùng"
type input "5"
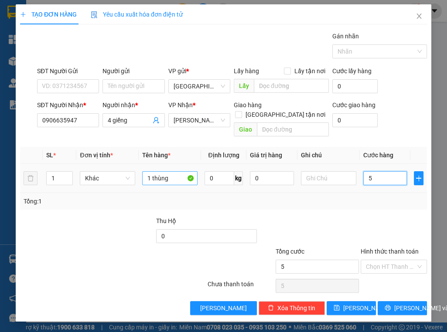
type input "50"
type input "50.000"
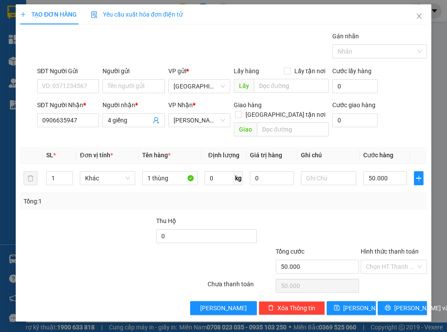
click at [361, 216] on div at bounding box center [394, 231] width 68 height 31
click at [394, 260] on input "Hình thức thanh toán" at bounding box center [391, 266] width 50 height 13
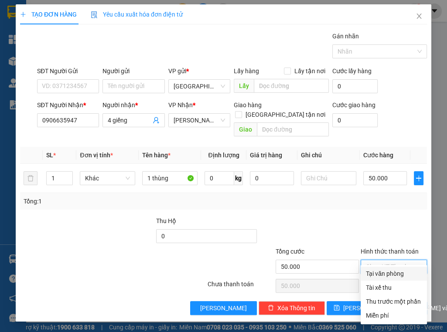
click at [391, 275] on div "Tại văn phòng" at bounding box center [394, 274] width 56 height 10
type input "0"
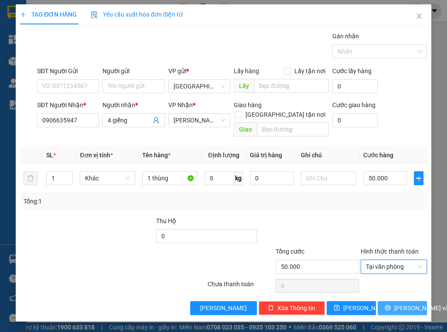
click at [398, 304] on span "[PERSON_NAME] và In" at bounding box center [424, 309] width 61 height 10
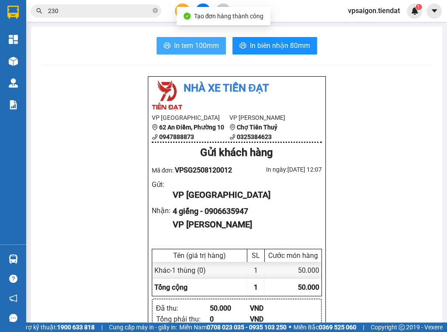
click at [197, 44] on span "In tem 100mm" at bounding box center [196, 45] width 45 height 11
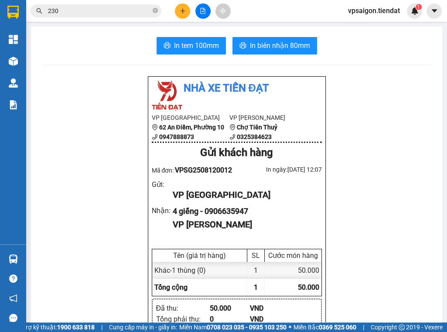
click at [87, 177] on div "Nhà xe Tiến Đạt VP Sài Gòn 62 An Điềm, Phường 10 0947888873 VP Tiên Thuỷ Chợ Ti…" at bounding box center [236, 338] width 390 height 524
click at [181, 8] on icon "plus" at bounding box center [183, 11] width 6 height 6
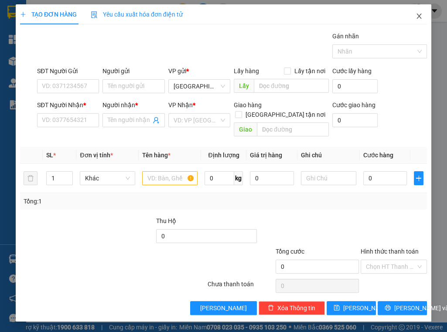
click at [420, 14] on icon "close" at bounding box center [419, 16] width 7 height 7
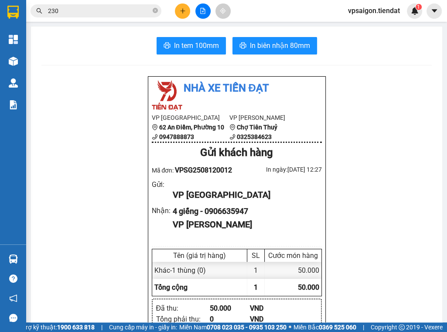
click at [127, 12] on input "230" at bounding box center [99, 11] width 103 height 10
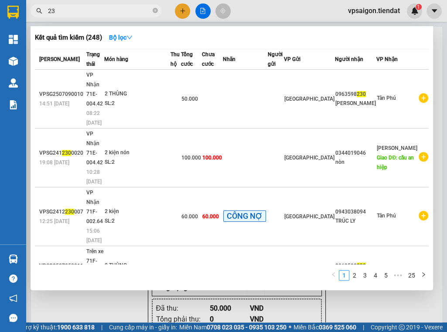
type input "2"
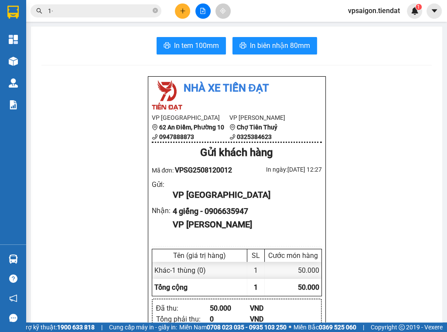
type input "1"
click at [180, 9] on icon "plus" at bounding box center [183, 11] width 6 height 6
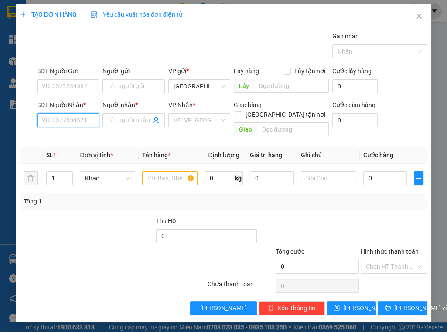
click at [70, 119] on input "SĐT Người Nhận *" at bounding box center [68, 120] width 62 height 14
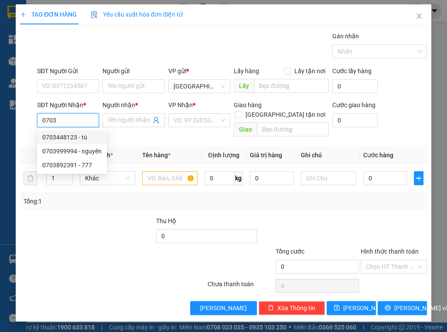
click at [84, 136] on div "0703448123 - tú" at bounding box center [71, 138] width 59 height 10
type input "0703448123"
type input "tú"
type input "phú long"
type input "50.000"
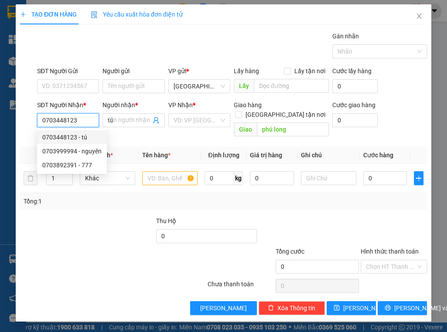
type input "50.000"
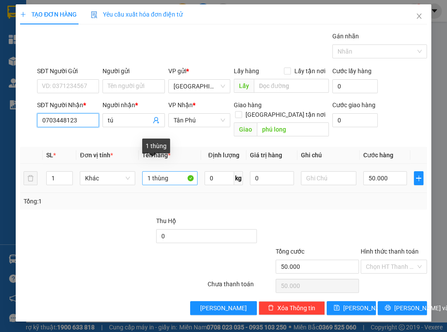
type input "0703448123"
click at [172, 172] on input "1 thùng" at bounding box center [169, 178] width 55 height 14
type input "1 kiên"
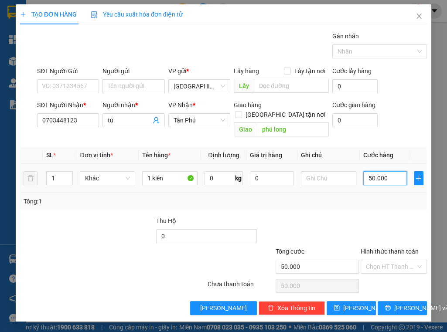
click at [387, 171] on input "50.000" at bounding box center [385, 178] width 44 height 14
type input "0"
type input "3"
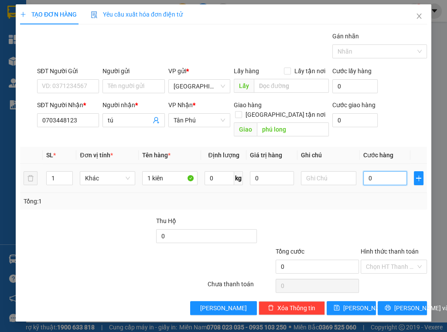
type input "3"
type input "03"
type input "30"
type input "030"
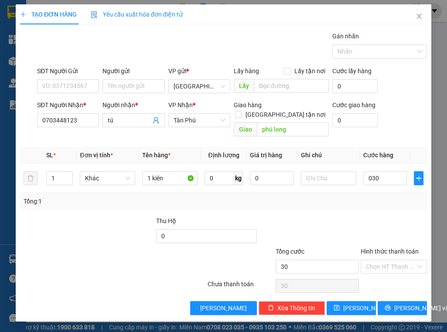
type input "30.000"
click at [397, 199] on div "Tổng: 1" at bounding box center [223, 201] width 407 height 17
click at [396, 304] on span "[PERSON_NAME] và In" at bounding box center [424, 309] width 61 height 10
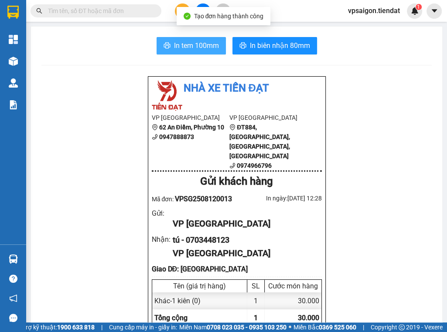
click at [209, 44] on span "In tem 100mm" at bounding box center [196, 45] width 45 height 11
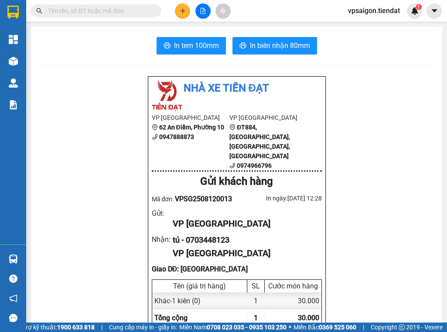
click at [182, 12] on icon "plus" at bounding box center [183, 11] width 6 height 6
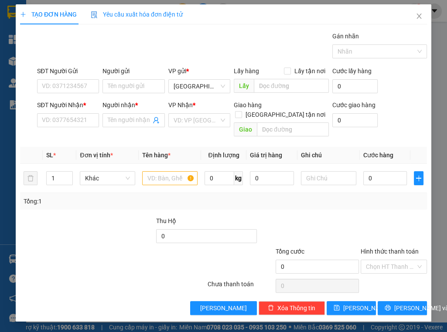
click at [122, 263] on div at bounding box center [78, 262] width 119 height 31
paste input "0986276754"
type input "0986276754"
click at [68, 87] on input "SĐT Người Gửi" at bounding box center [68, 86] width 62 height 14
type input "0908243495"
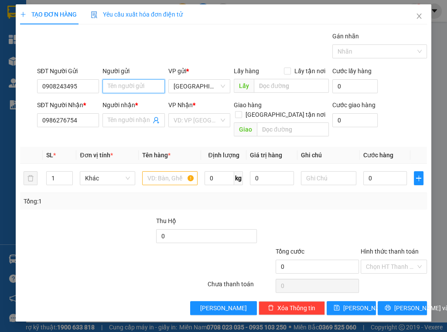
click at [127, 84] on input "Người gửi" at bounding box center [134, 86] width 62 height 14
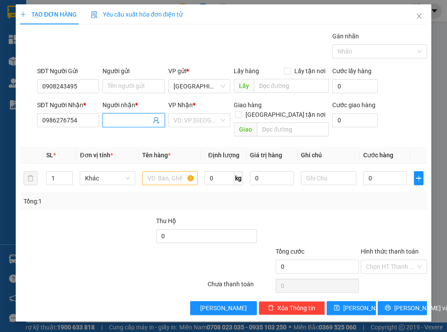
click at [140, 116] on input "Người nhận *" at bounding box center [129, 121] width 43 height 10
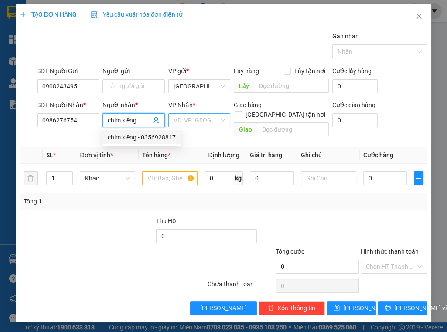
type input "chim kiểng"
click at [195, 121] on input "search" at bounding box center [196, 120] width 45 height 13
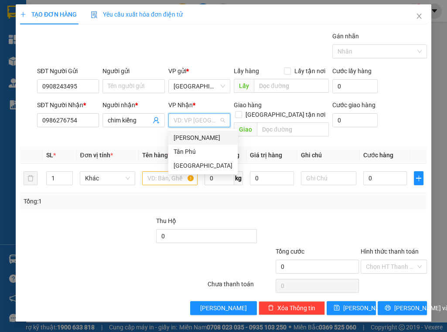
click at [202, 136] on div "[PERSON_NAME]" at bounding box center [203, 138] width 59 height 10
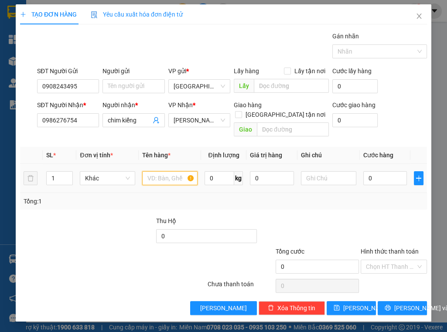
click at [161, 171] on input "text" at bounding box center [169, 178] width 55 height 14
type input "1 kiện"
click at [379, 171] on input "0" at bounding box center [385, 178] width 44 height 14
type input "5"
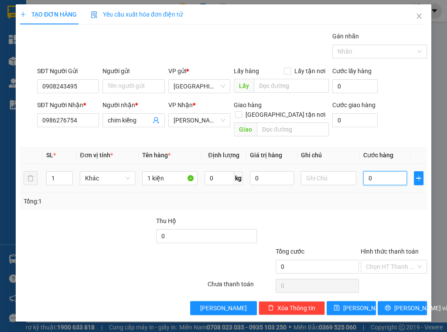
type input "5"
type input "50"
type input "50.000"
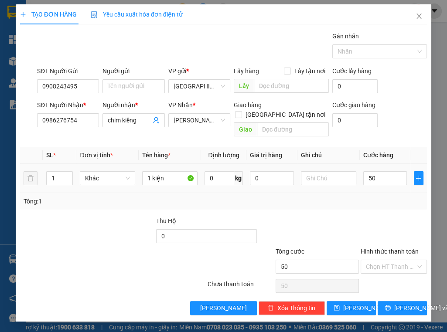
type input "50.000"
click at [380, 197] on div "Tổng: 1" at bounding box center [224, 202] width 400 height 10
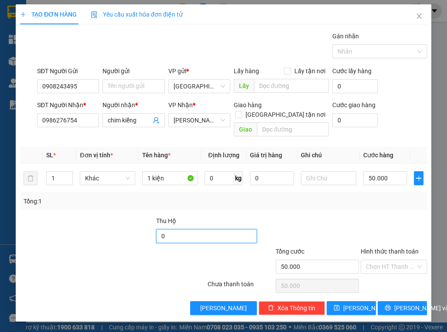
click at [189, 229] on input "0" at bounding box center [206, 236] width 100 height 14
click at [178, 257] on div at bounding box center [172, 262] width 68 height 31
click at [188, 229] on input "750.000" at bounding box center [206, 236] width 100 height 14
type input "700.000"
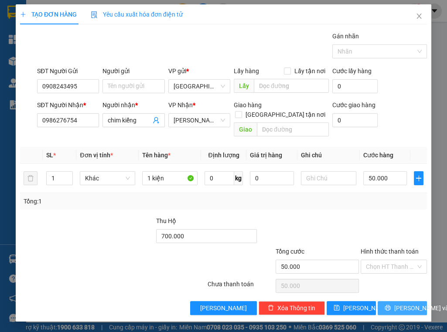
click at [400, 304] on span "[PERSON_NAME] và In" at bounding box center [424, 309] width 61 height 10
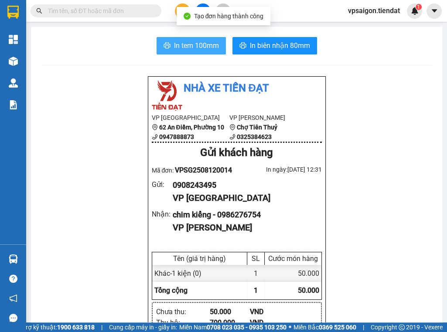
click at [202, 47] on span "In tem 100mm" at bounding box center [196, 45] width 45 height 11
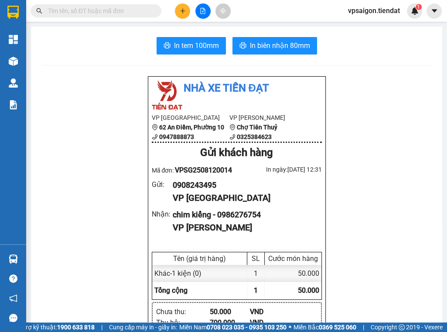
click at [260, 45] on span "In biên nhận 80mm" at bounding box center [280, 45] width 60 height 11
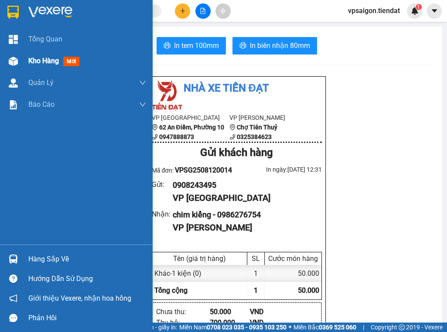
click at [49, 61] on span "Kho hàng" at bounding box center [43, 61] width 31 height 8
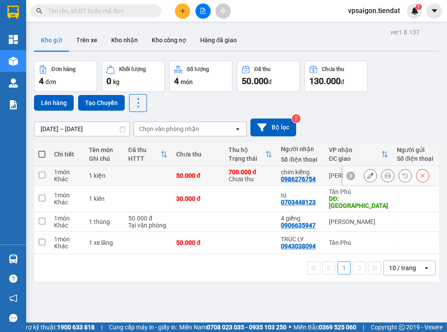
click at [297, 178] on div "0986276754" at bounding box center [298, 179] width 35 height 7
copy div "0986276754"
click at [142, 293] on div "ver 1.8.137 Kho gửi Trên xe Kho nhận Kho công nợ Hàng đã giao Đơn hàng 4 đơn Kh…" at bounding box center [237, 192] width 412 height 332
click at [40, 152] on span at bounding box center [41, 154] width 7 height 7
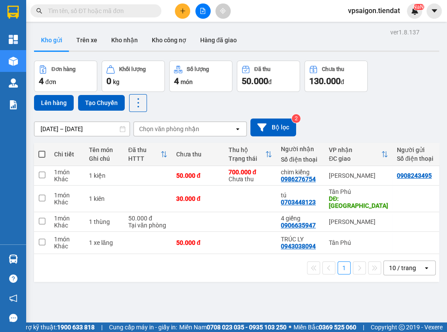
click at [42, 150] on input "checkbox" at bounding box center [42, 150] width 0 height 0
checkbox input "true"
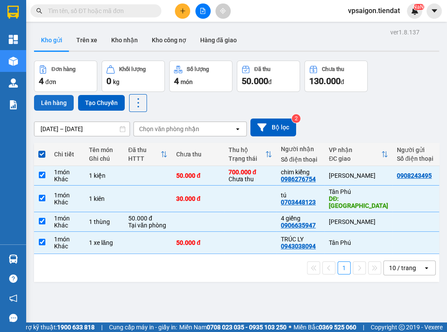
click at [47, 98] on button "Lên hàng" at bounding box center [54, 103] width 40 height 16
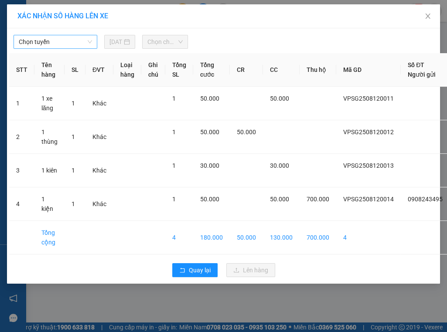
click at [68, 43] on span "Chọn tuyến" at bounding box center [55, 41] width 73 height 13
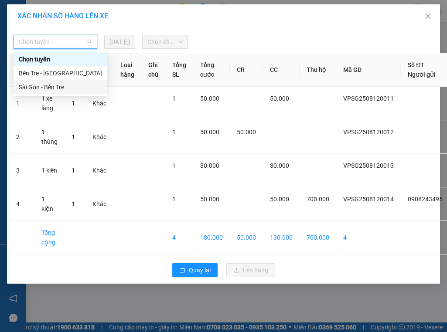
click at [58, 92] on div "Sài Gòn - Bến Tre" at bounding box center [61, 87] width 94 height 14
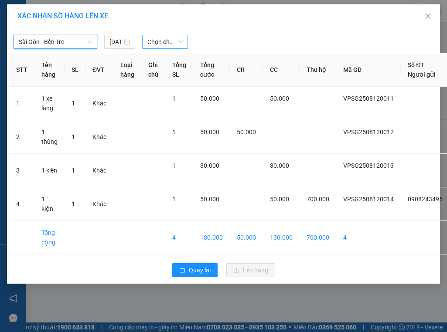
click at [166, 43] on span "Chọn chuyến" at bounding box center [164, 41] width 35 height 13
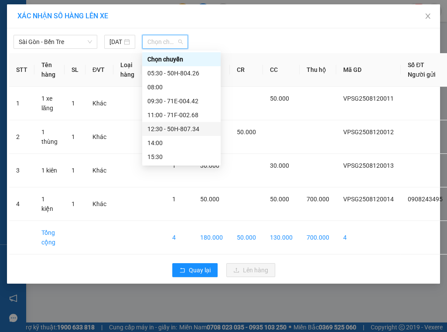
click at [195, 127] on div "12:30 - 50H-807.34" at bounding box center [181, 129] width 68 height 10
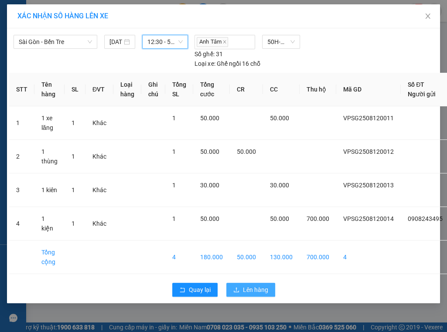
click at [256, 295] on span "Lên hàng" at bounding box center [255, 290] width 25 height 10
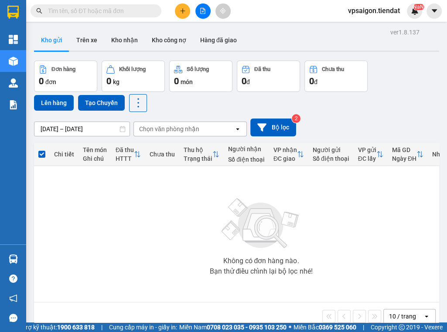
click at [161, 219] on div "Không có đơn hàng nào. Bạn thử điều chỉnh lại bộ lọc nhé!" at bounding box center [260, 234] width 445 height 131
click at [183, 8] on icon "plus" at bounding box center [183, 11] width 6 height 6
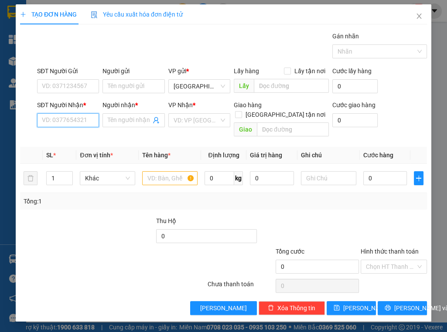
click at [87, 119] on input "SĐT Người Nhận *" at bounding box center [68, 120] width 62 height 14
type input "0364892830"
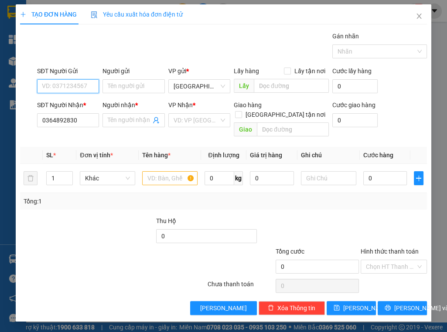
click at [72, 82] on input "SĐT Người Gửi" at bounding box center [68, 86] width 62 height 14
type input "0908881492"
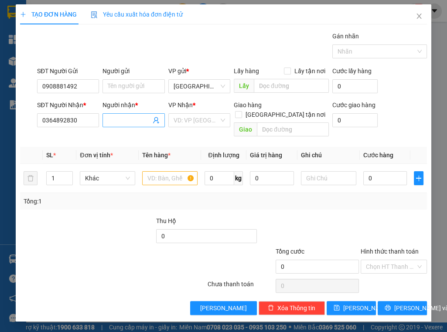
click at [128, 122] on input "Người nhận *" at bounding box center [129, 121] width 43 height 10
click at [117, 122] on input "Người nhận *" at bounding box center [129, 121] width 43 height 10
type input "tan bắc"
click at [78, 233] on div at bounding box center [53, 231] width 68 height 31
click at [189, 119] on input "search" at bounding box center [196, 120] width 45 height 13
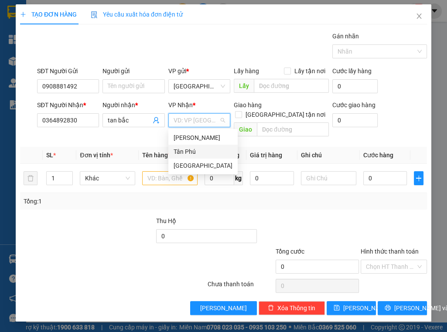
click at [195, 149] on div "Tân Phú" at bounding box center [203, 152] width 59 height 10
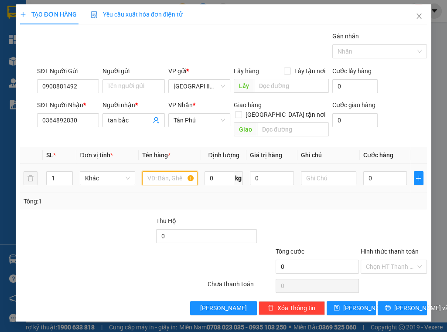
click at [162, 171] on input "text" at bounding box center [169, 178] width 55 height 14
type input "1 bịch"
click at [385, 171] on input "0" at bounding box center [385, 178] width 44 height 14
type input "4"
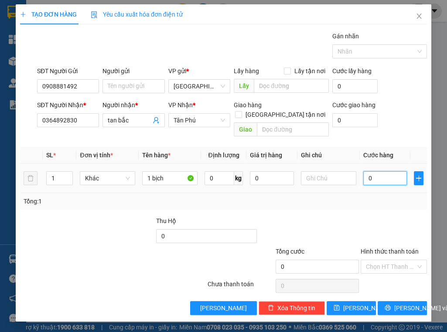
type input "4"
type input "40"
type input "40.000"
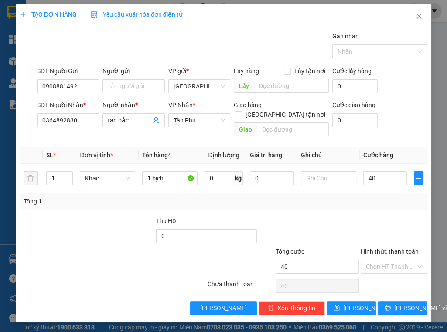
type input "40.000"
click at [390, 196] on div "Tổng: 1" at bounding box center [223, 201] width 407 height 17
click at [389, 260] on input "Hình thức thanh toán" at bounding box center [391, 266] width 50 height 13
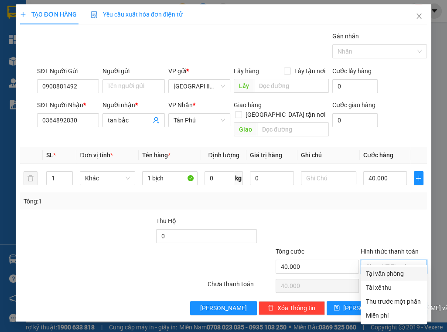
click at [382, 274] on div "Tại văn phòng" at bounding box center [394, 274] width 56 height 10
type input "0"
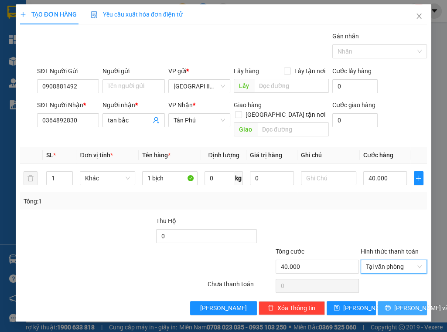
click at [400, 304] on span "[PERSON_NAME] và In" at bounding box center [424, 309] width 61 height 10
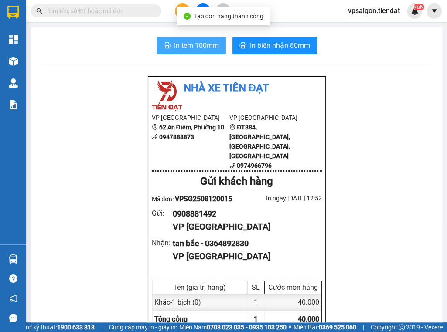
click at [205, 42] on span "In tem 100mm" at bounding box center [196, 45] width 45 height 11
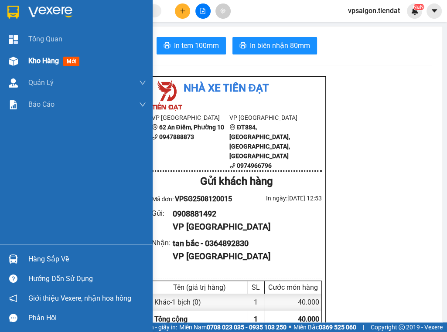
click at [42, 59] on span "Kho hàng" at bounding box center [43, 61] width 31 height 8
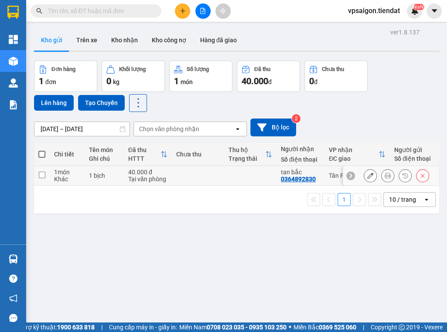
click at [301, 179] on div "0364892830" at bounding box center [298, 179] width 35 height 7
copy div "0364892830"
